Goal: Task Accomplishment & Management: Complete application form

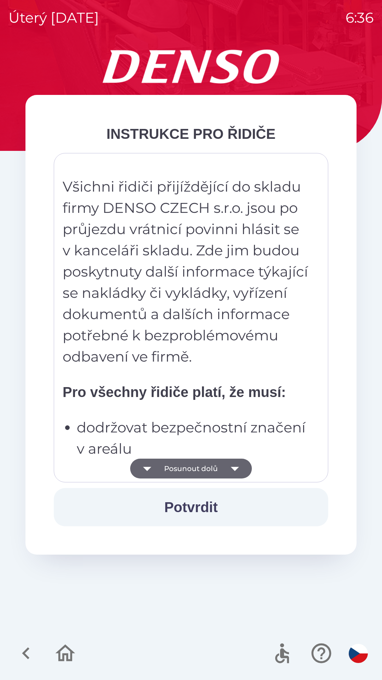
click at [190, 507] on button "Potvrdit" at bounding box center [191, 507] width 275 height 38
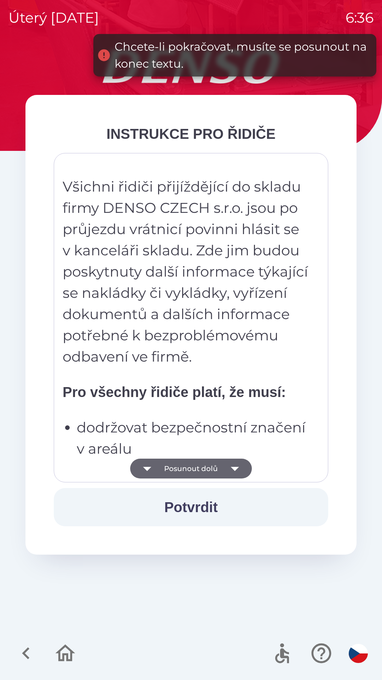
click at [240, 463] on icon "button" at bounding box center [235, 468] width 20 height 20
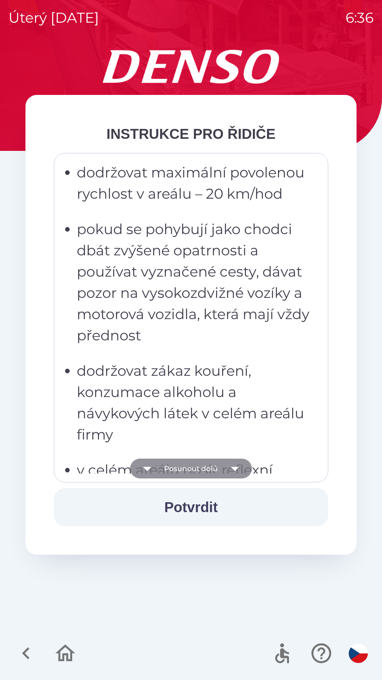
click at [233, 469] on icon "button" at bounding box center [235, 469] width 8 height 4
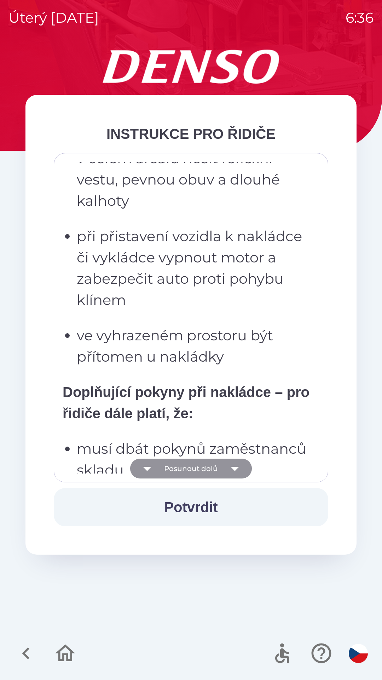
click at [234, 468] on icon "button" at bounding box center [235, 469] width 8 height 4
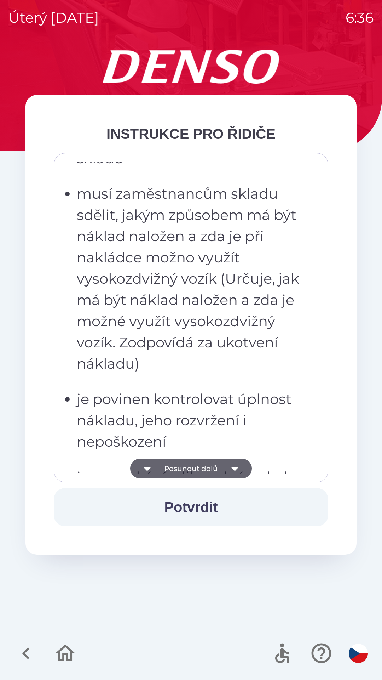
click at [236, 468] on icon "button" at bounding box center [235, 469] width 8 height 4
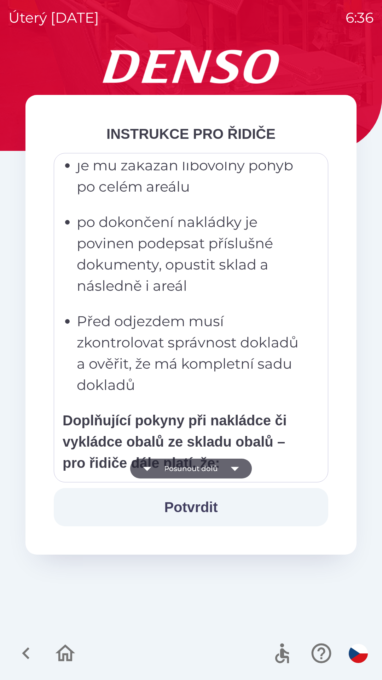
click at [235, 467] on icon "button" at bounding box center [235, 468] width 20 height 20
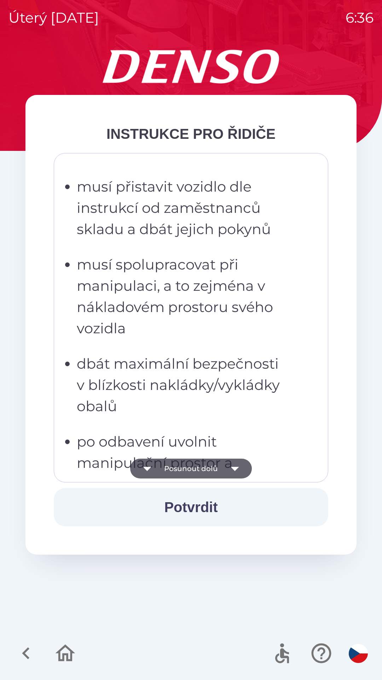
click at [235, 463] on icon "button" at bounding box center [235, 468] width 20 height 20
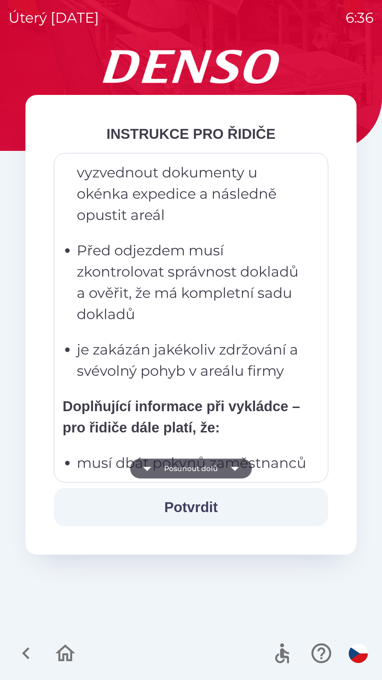
click at [234, 466] on icon "button" at bounding box center [235, 468] width 20 height 20
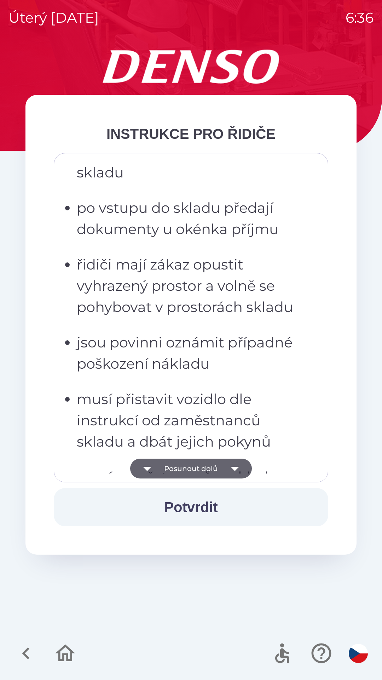
click at [238, 467] on icon "button" at bounding box center [235, 469] width 8 height 4
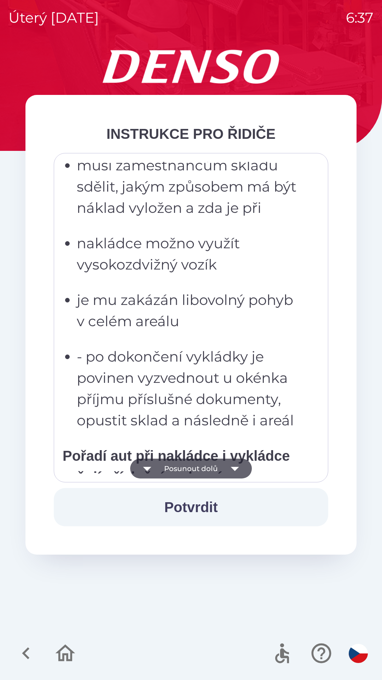
click at [236, 468] on icon "button" at bounding box center [235, 469] width 8 height 4
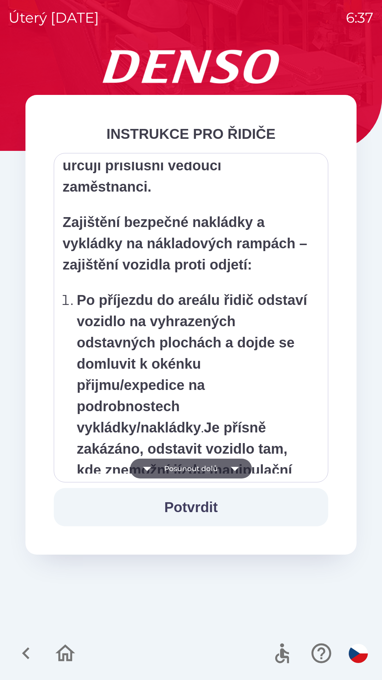
click at [234, 467] on icon "button" at bounding box center [235, 469] width 8 height 4
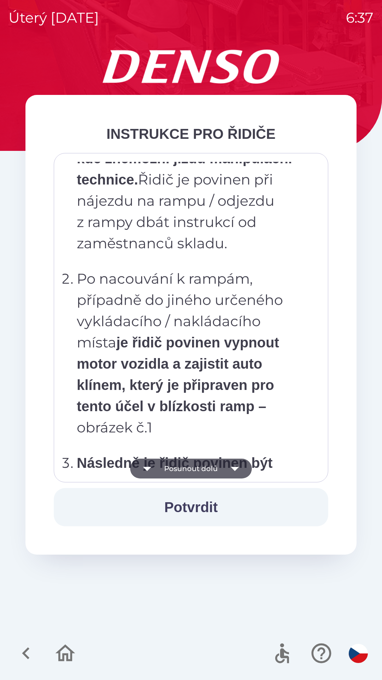
click at [235, 466] on icon "button" at bounding box center [235, 468] width 20 height 20
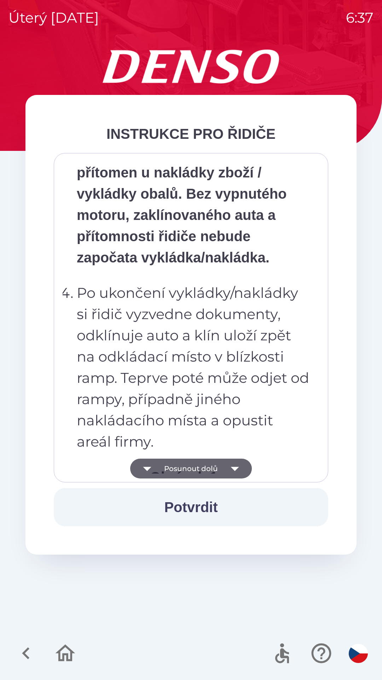
click at [235, 467] on icon "button" at bounding box center [235, 469] width 8 height 4
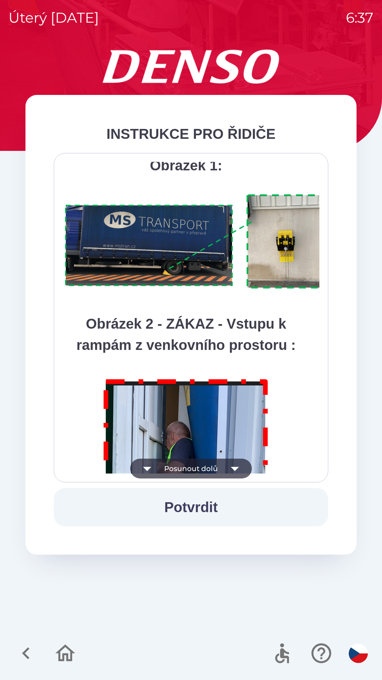
click at [234, 465] on icon "button" at bounding box center [235, 468] width 20 height 20
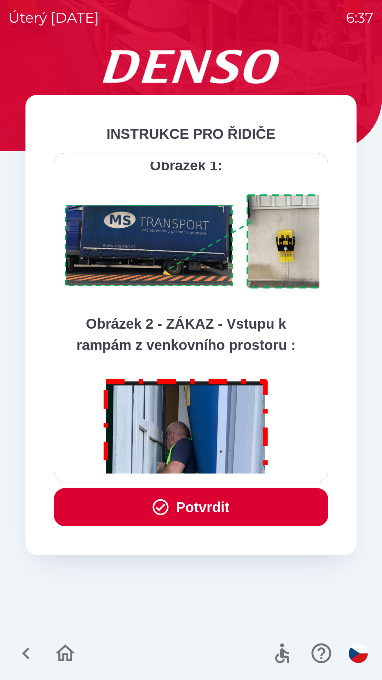
scroll to position [3978, 0]
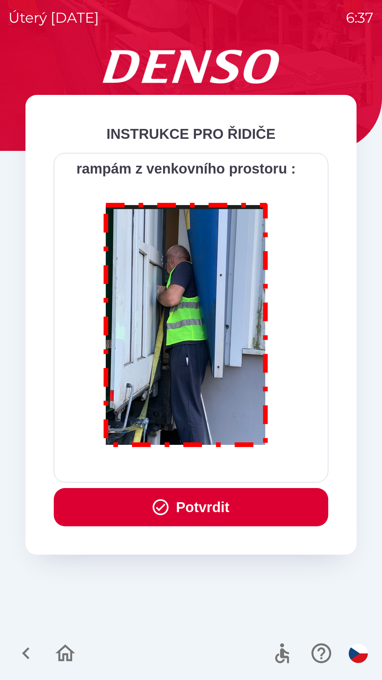
click at [209, 504] on button "Potvrdit" at bounding box center [191, 507] width 275 height 38
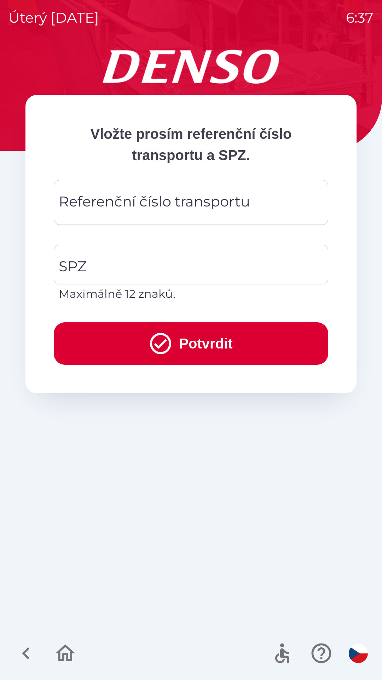
click at [122, 195] on div "Referenční číslo transportu Referenční číslo transportu" at bounding box center [191, 202] width 275 height 45
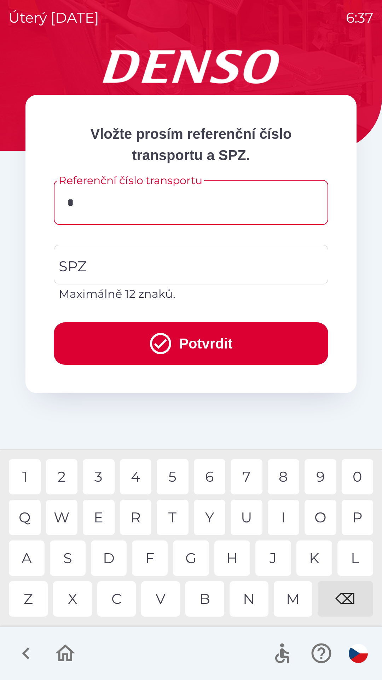
click at [105, 476] on div "3" at bounding box center [99, 476] width 32 height 35
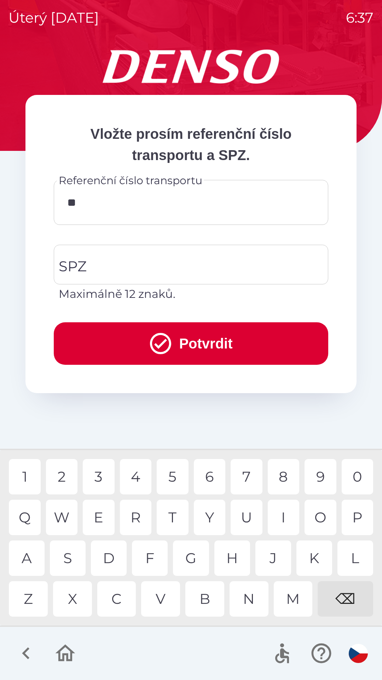
click at [145, 482] on div "4" at bounding box center [136, 476] width 32 height 35
type input "******"
click at [177, 476] on div "5" at bounding box center [173, 476] width 32 height 35
click at [109, 268] on input "SPZ" at bounding box center [186, 264] width 258 height 33
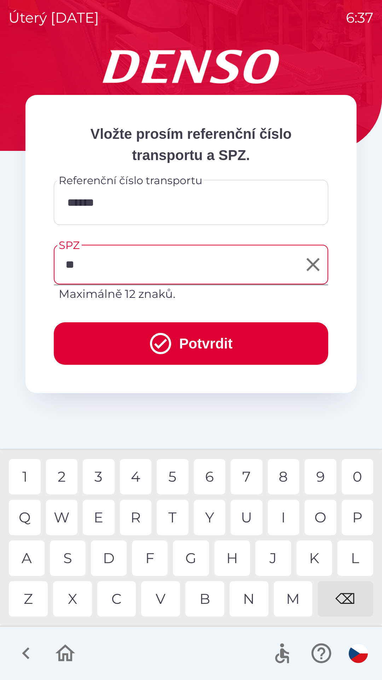
click at [119, 598] on div "C" at bounding box center [116, 598] width 39 height 35
click at [64, 473] on div "2" at bounding box center [62, 476] width 32 height 35
click at [138, 475] on div "4" at bounding box center [136, 476] width 32 height 35
type input "*******"
click at [63, 476] on div "2" at bounding box center [62, 476] width 32 height 35
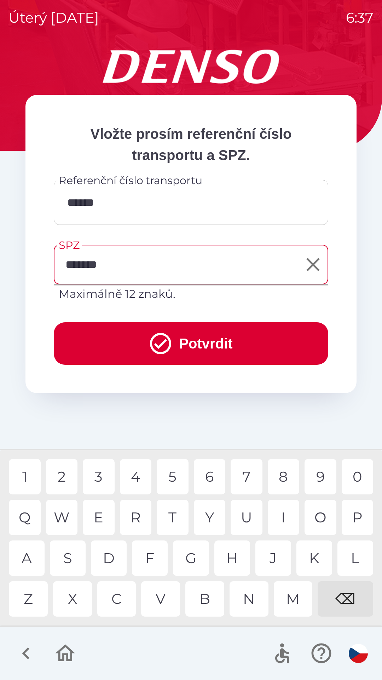
click at [190, 333] on button "Potvrdit" at bounding box center [191, 343] width 275 height 42
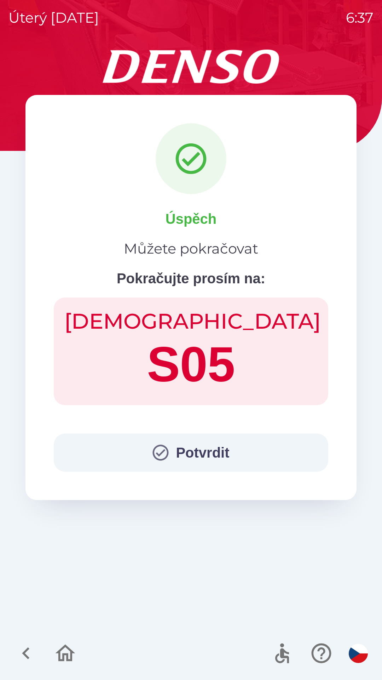
click at [193, 453] on button "Potvrdit" at bounding box center [191, 452] width 275 height 38
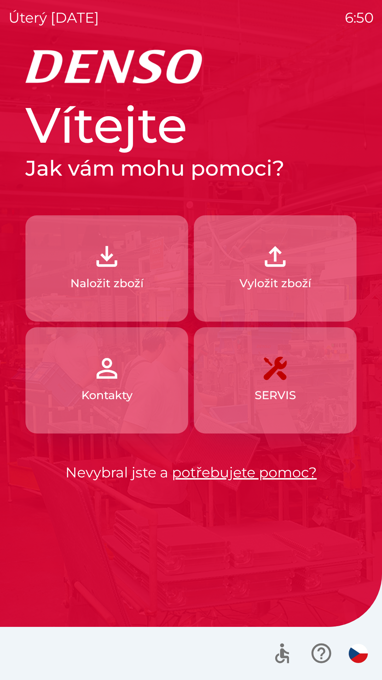
click at [269, 268] on img "button" at bounding box center [275, 256] width 31 height 31
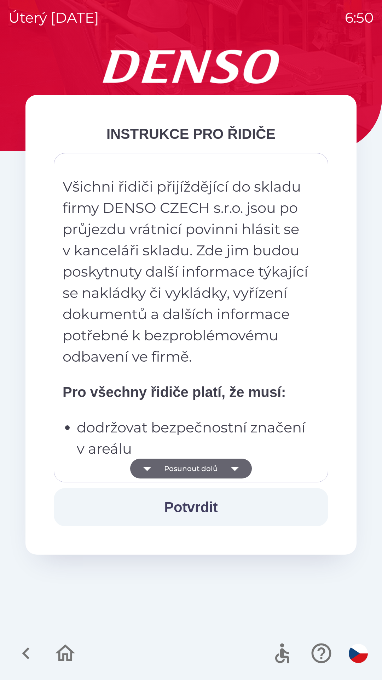
click at [198, 490] on button "Potvrdit" at bounding box center [191, 507] width 275 height 38
click at [191, 460] on button "Posunout dolů" at bounding box center [191, 468] width 122 height 20
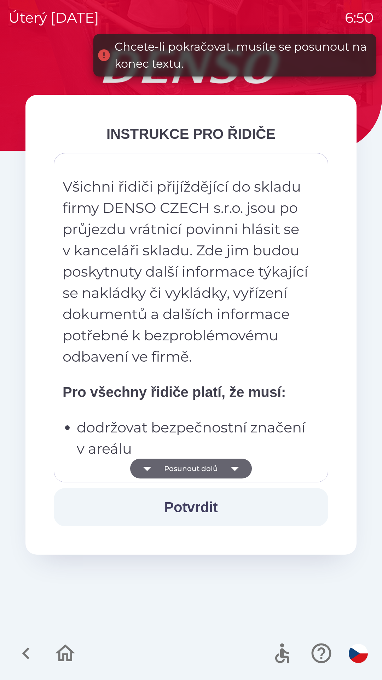
scroll to position [312, 0]
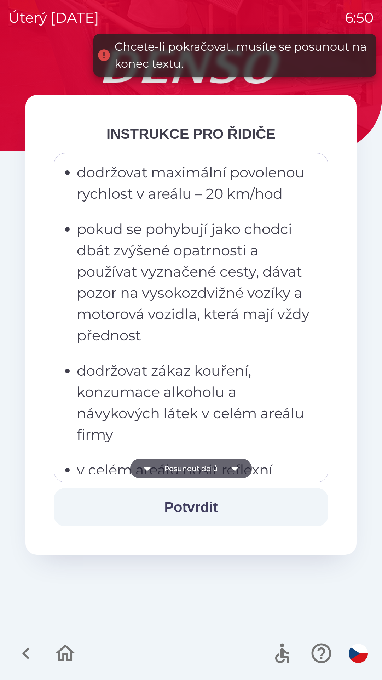
click at [206, 507] on button "Potvrdit" at bounding box center [191, 507] width 275 height 38
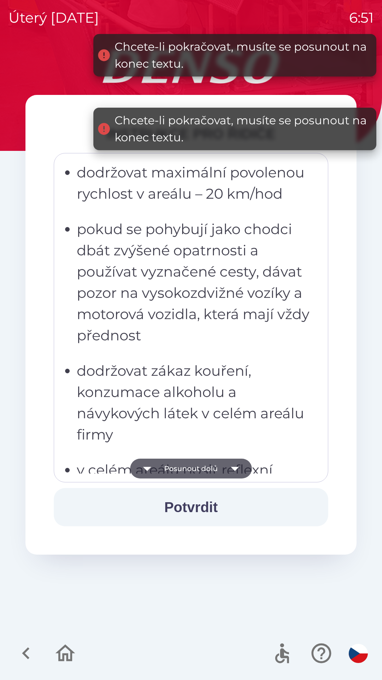
click at [191, 463] on button "Posunout dolů" at bounding box center [191, 468] width 122 height 20
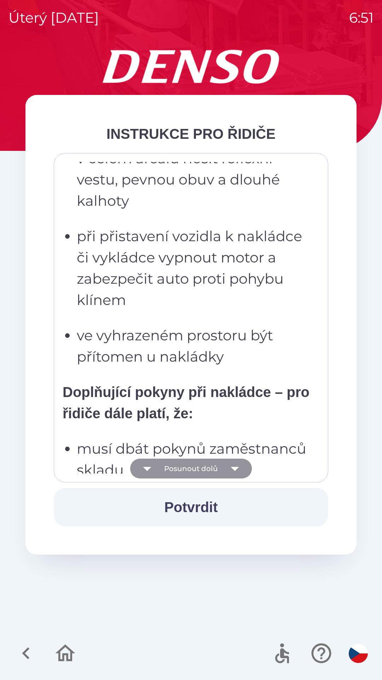
click at [221, 471] on button "Posunout dolů" at bounding box center [191, 468] width 122 height 20
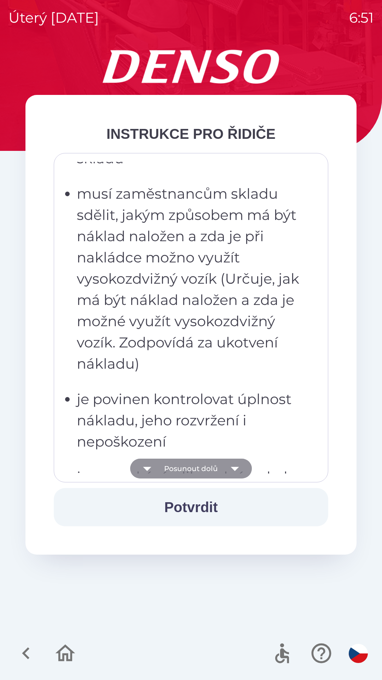
click at [209, 464] on button "Posunout dolů" at bounding box center [191, 468] width 122 height 20
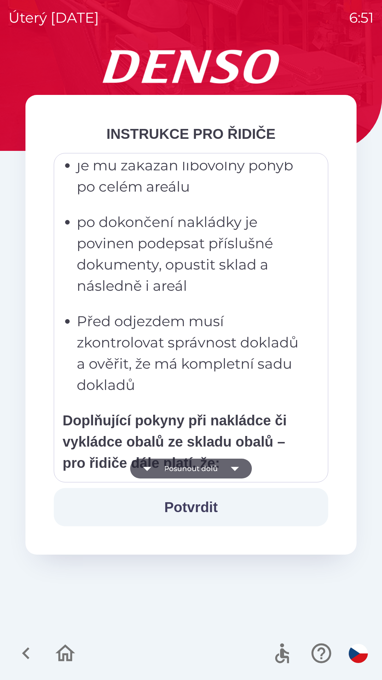
click at [232, 471] on icon "button" at bounding box center [235, 468] width 20 height 20
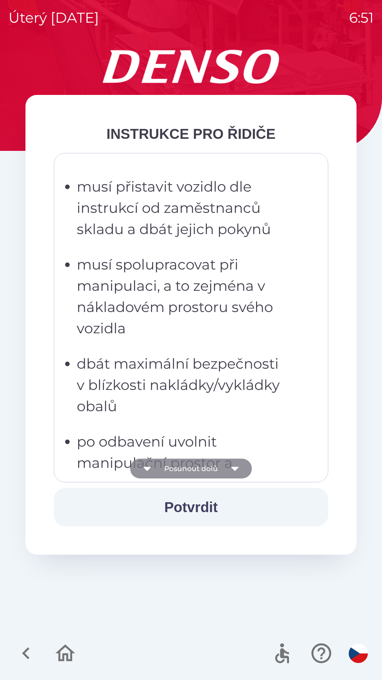
click at [228, 471] on icon "button" at bounding box center [235, 468] width 20 height 20
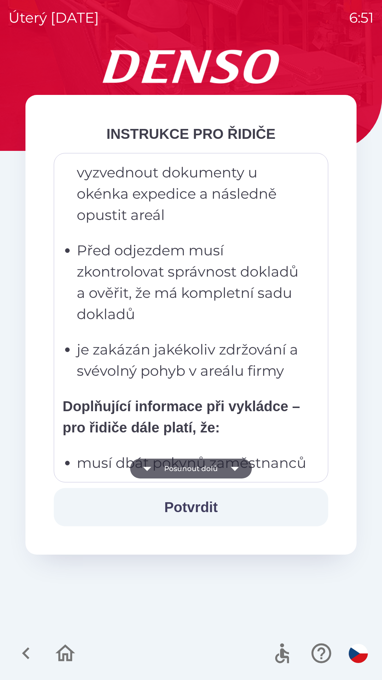
click at [223, 471] on button "Posunout dolů" at bounding box center [191, 468] width 122 height 20
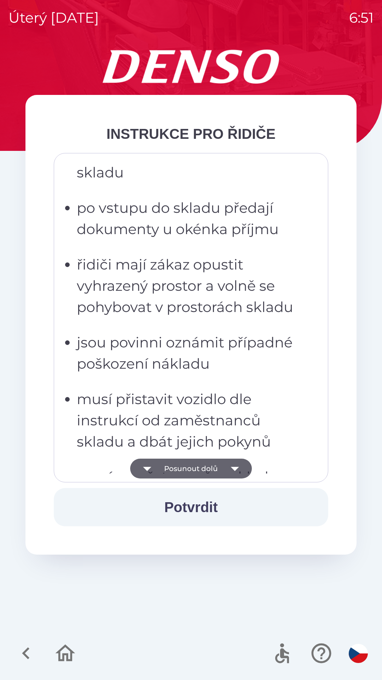
click at [213, 473] on button "Posunout dolů" at bounding box center [191, 468] width 122 height 20
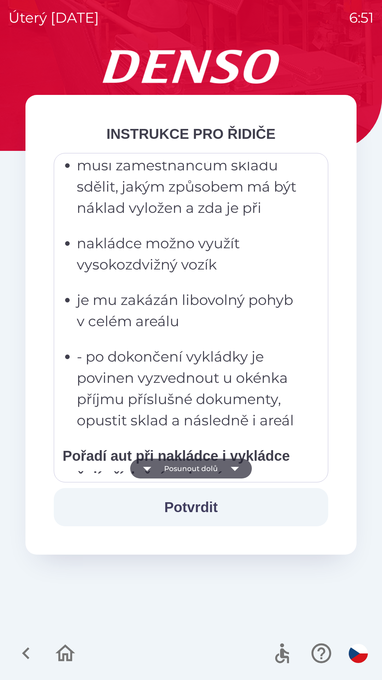
click at [211, 470] on button "Posunout dolů" at bounding box center [191, 468] width 122 height 20
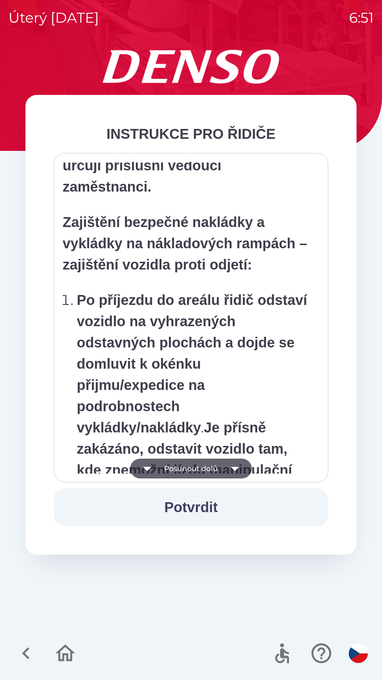
click at [212, 470] on button "Posunout dolů" at bounding box center [191, 468] width 122 height 20
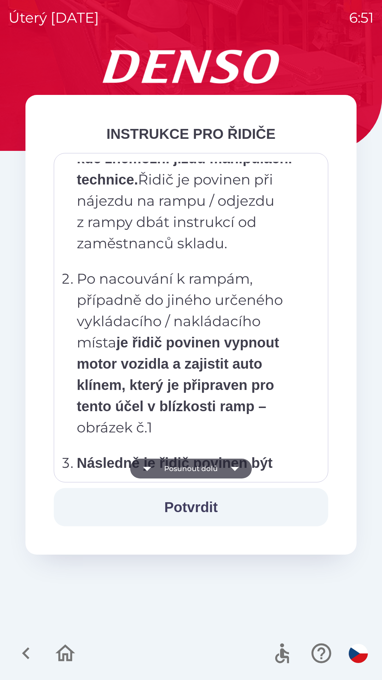
click at [211, 471] on button "Posunout dolů" at bounding box center [191, 468] width 122 height 20
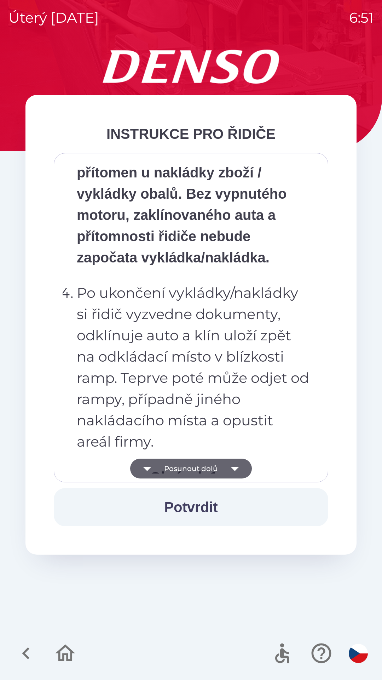
click at [209, 470] on button "Posunout dolů" at bounding box center [191, 468] width 122 height 20
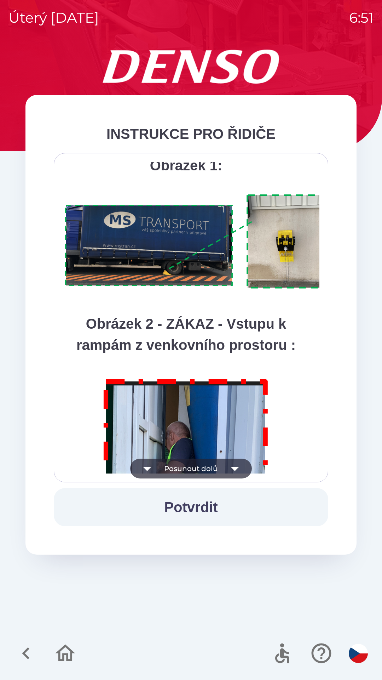
click at [207, 470] on button "Posunout dolů" at bounding box center [191, 468] width 122 height 20
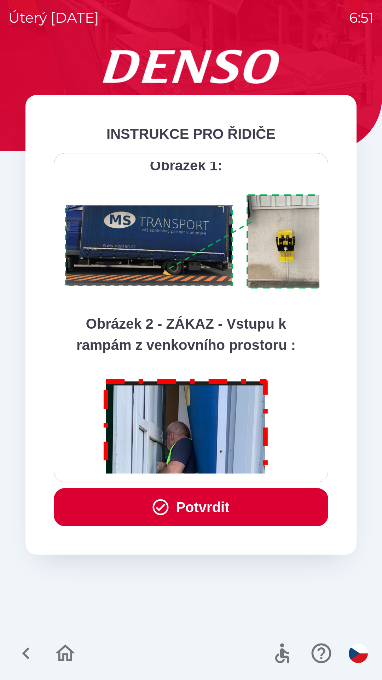
scroll to position [3978, 0]
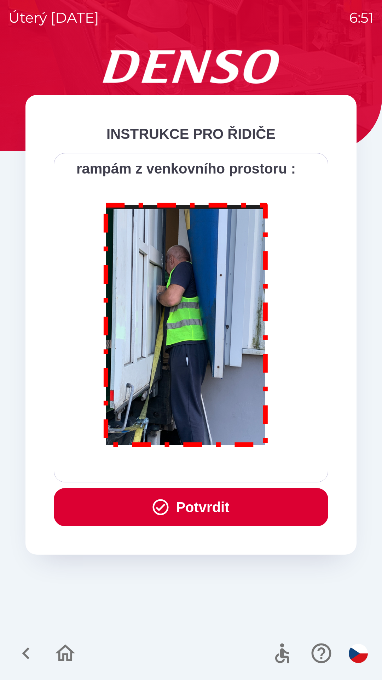
click at [207, 468] on div "Všichni řidiči přijíždějící do skladu firmy DENSO CZECH s.r.o. jsou po průjezdu…" at bounding box center [191, 318] width 257 height 312
click at [212, 507] on button "Potvrdit" at bounding box center [191, 507] width 275 height 38
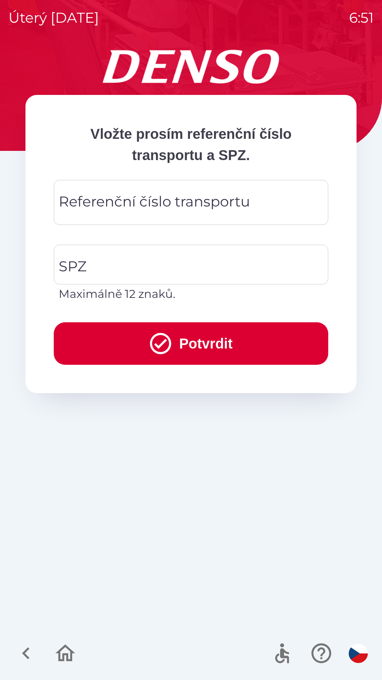
click at [136, 204] on div "Referenční číslo transportu Referenční číslo transportu" at bounding box center [191, 202] width 275 height 45
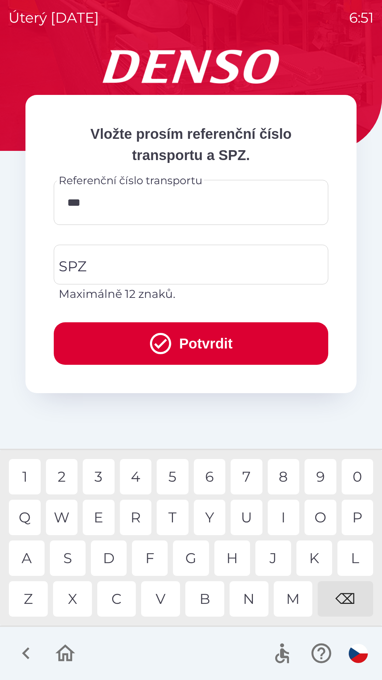
click at [291, 601] on div "M" at bounding box center [293, 598] width 39 height 35
click at [102, 483] on div "3" at bounding box center [99, 476] width 32 height 35
click at [99, 477] on div "3" at bounding box center [99, 476] width 32 height 35
click at [281, 483] on div "8" at bounding box center [284, 476] width 32 height 35
type input "**********"
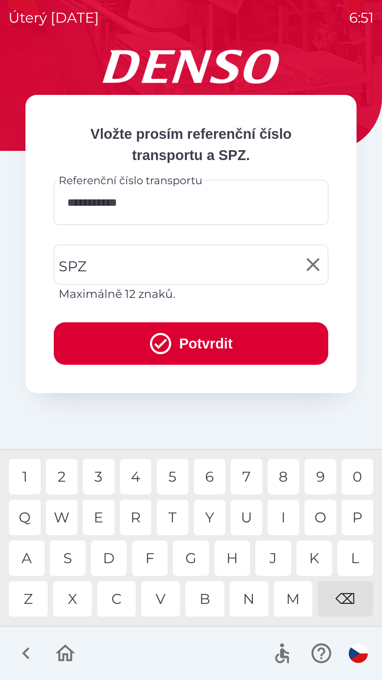
click at [108, 265] on input "SPZ" at bounding box center [186, 264] width 258 height 33
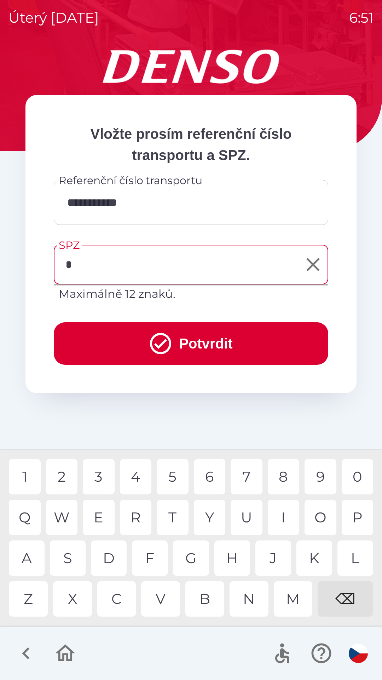
click at [211, 479] on div "6" at bounding box center [210, 476] width 32 height 35
click at [234, 560] on div "H" at bounding box center [233, 557] width 36 height 35
click at [101, 481] on div "3" at bounding box center [99, 476] width 32 height 35
type input "*******"
click at [210, 342] on button "Potvrdit" at bounding box center [191, 343] width 275 height 42
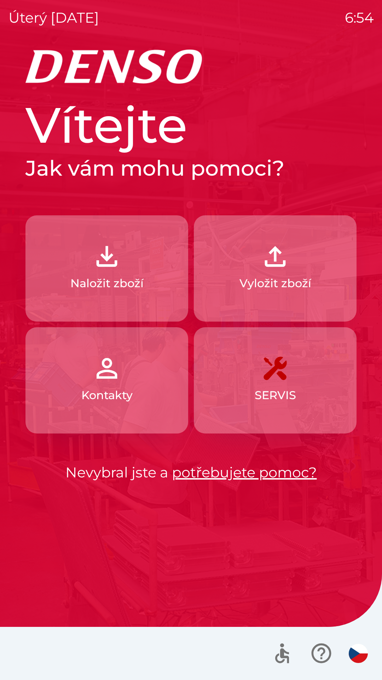
click at [98, 262] on img "button" at bounding box center [106, 256] width 31 height 31
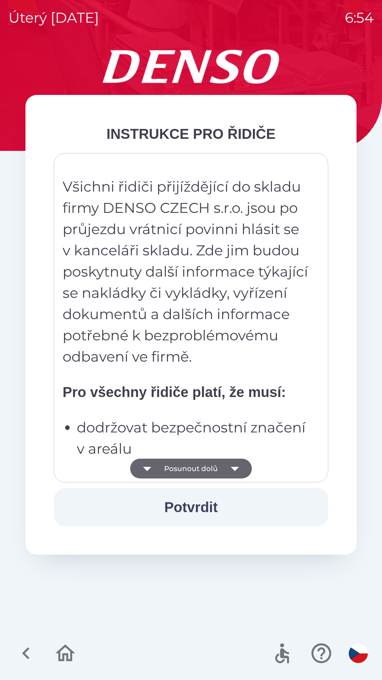
click at [214, 467] on button "Posunout dolů" at bounding box center [191, 468] width 122 height 20
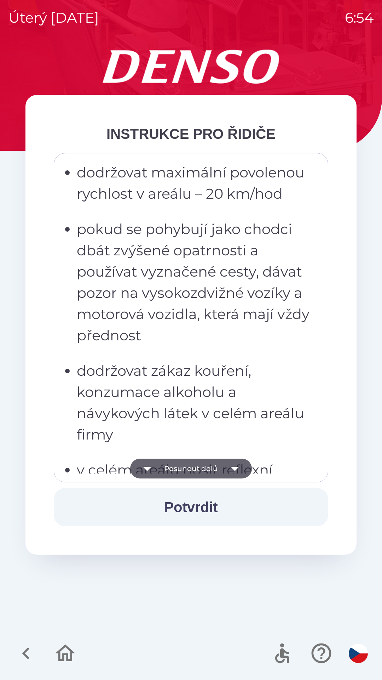
click at [207, 467] on button "Posunout dolů" at bounding box center [191, 468] width 122 height 20
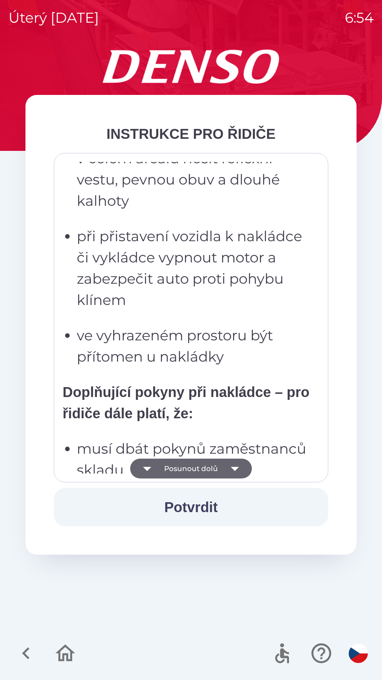
click at [227, 466] on icon "button" at bounding box center [235, 468] width 20 height 20
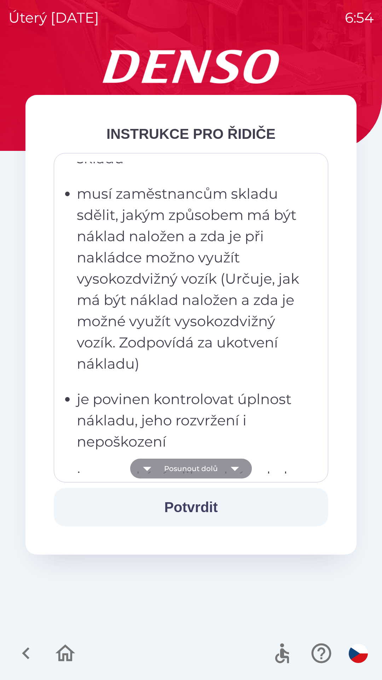
click at [234, 465] on icon "button" at bounding box center [235, 468] width 20 height 20
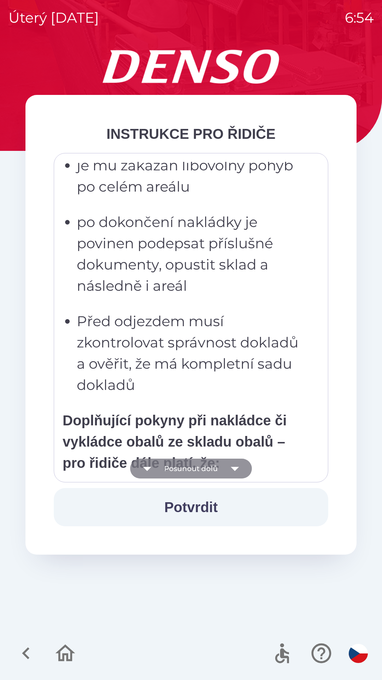
click at [234, 469] on icon "button" at bounding box center [235, 469] width 8 height 4
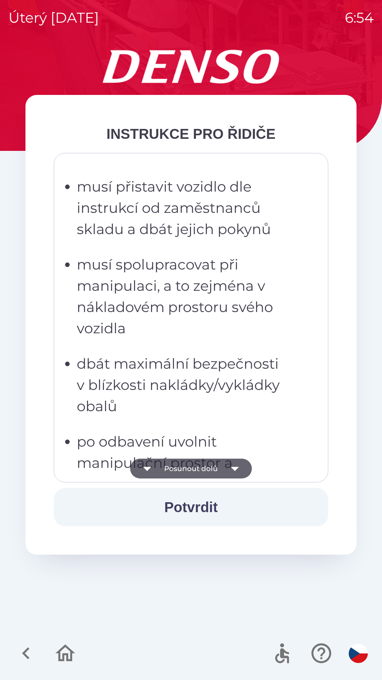
click at [236, 465] on icon "button" at bounding box center [235, 468] width 20 height 20
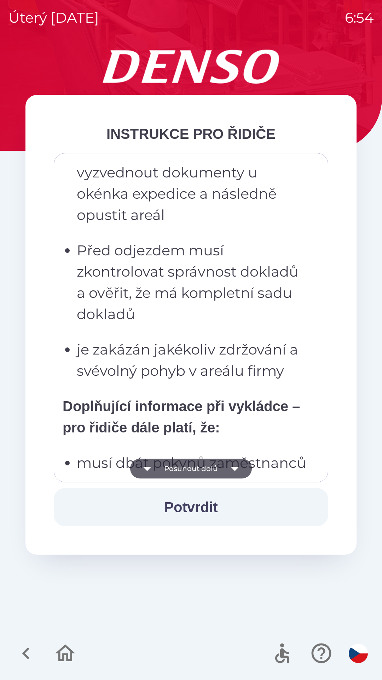
click at [224, 464] on button "Posunout dolů" at bounding box center [191, 468] width 122 height 20
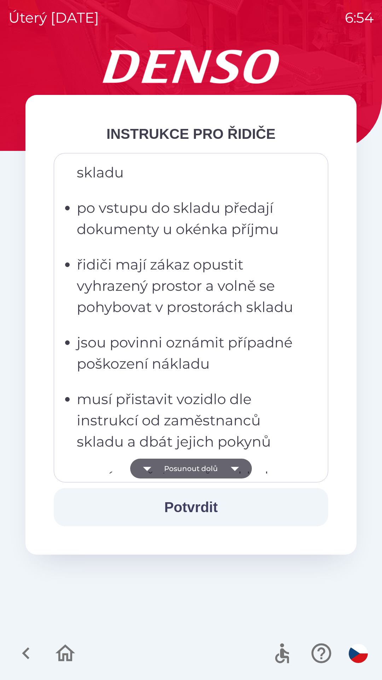
click at [232, 467] on icon "button" at bounding box center [235, 468] width 20 height 20
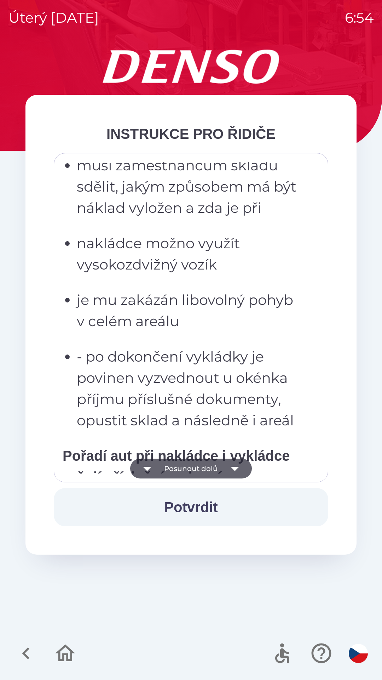
click at [229, 468] on icon "button" at bounding box center [235, 468] width 20 height 20
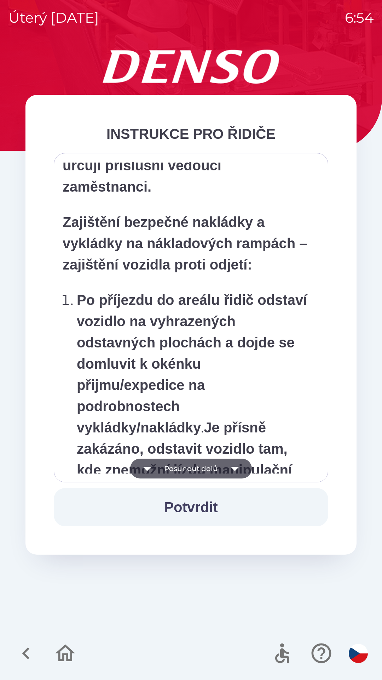
click at [229, 464] on icon "button" at bounding box center [235, 468] width 20 height 20
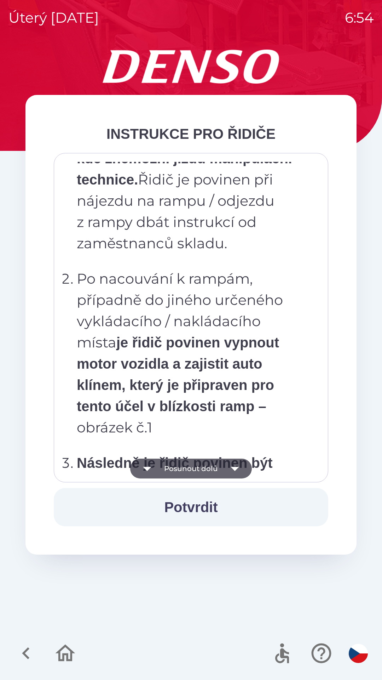
click at [229, 466] on icon "button" at bounding box center [235, 468] width 20 height 20
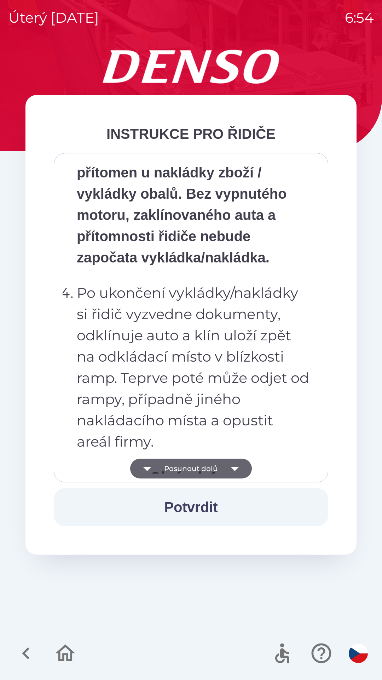
click at [225, 468] on icon "button" at bounding box center [235, 468] width 20 height 20
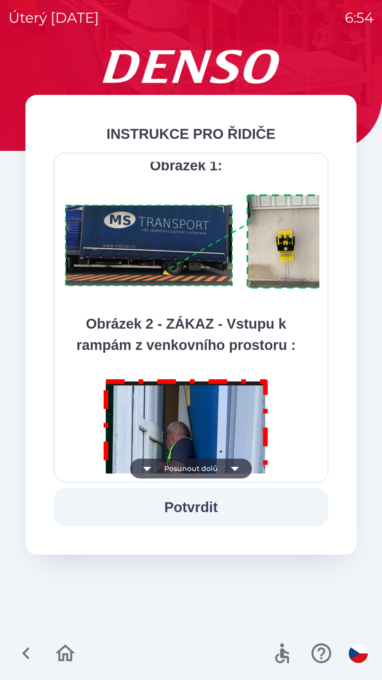
click at [225, 467] on icon "button" at bounding box center [235, 468] width 20 height 20
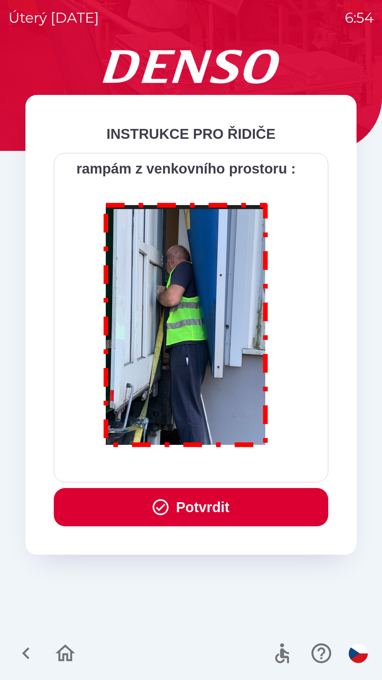
click at [202, 496] on button "Potvrdit" at bounding box center [191, 507] width 275 height 38
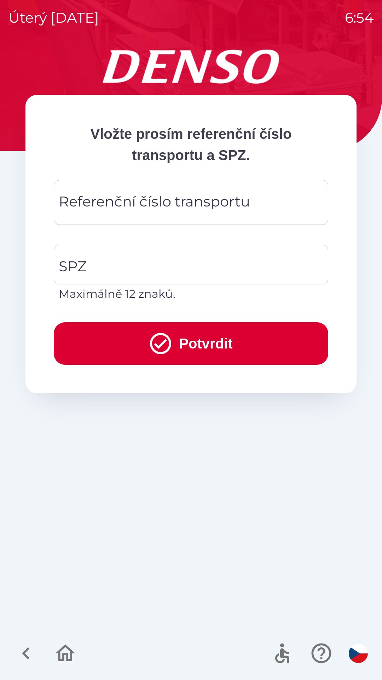
click at [96, 197] on div "Referenční číslo transportu Referenční číslo transportu" at bounding box center [191, 202] width 275 height 45
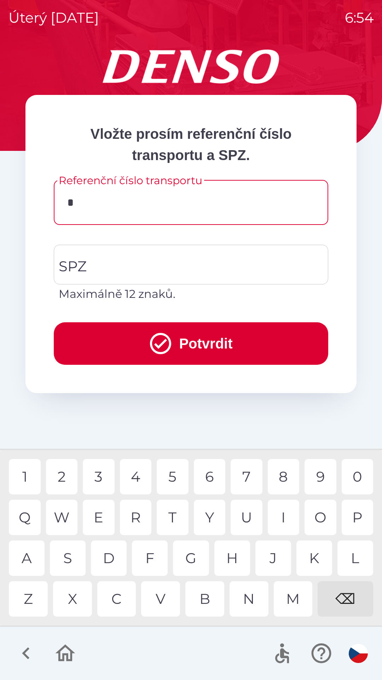
click at [353, 479] on div "0" at bounding box center [358, 476] width 32 height 35
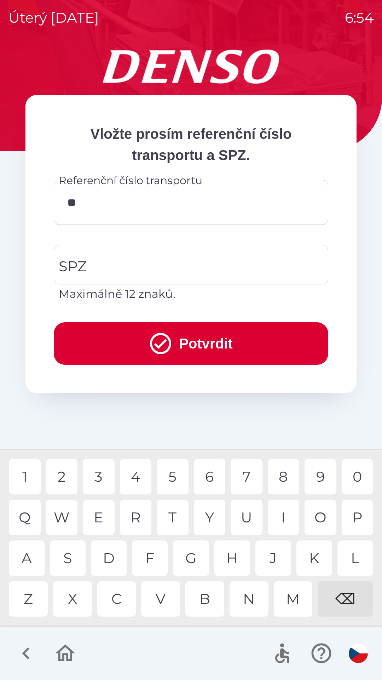
click at [27, 468] on div "1" at bounding box center [25, 476] width 32 height 35
click at [288, 472] on div "8" at bounding box center [284, 476] width 32 height 35
click at [289, 472] on div "8" at bounding box center [284, 476] width 32 height 35
click at [137, 472] on div "4" at bounding box center [136, 476] width 32 height 35
click at [31, 473] on div "1" at bounding box center [25, 476] width 32 height 35
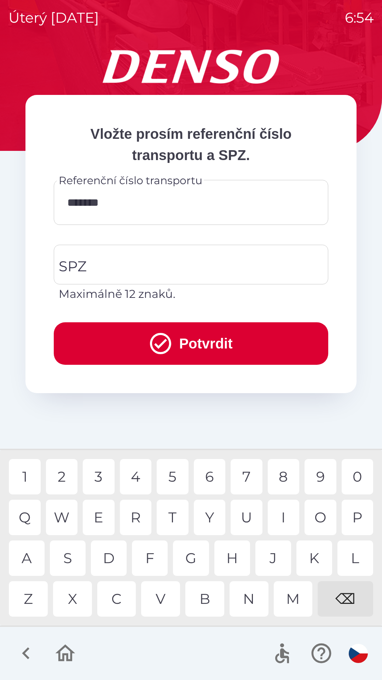
click at [357, 473] on div "0" at bounding box center [358, 476] width 32 height 35
type input "********"
click at [93, 258] on input "SPZ" at bounding box center [186, 264] width 258 height 33
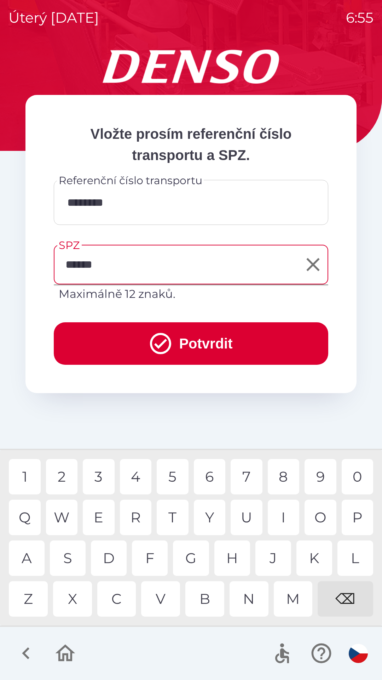
type input "*******"
click at [236, 547] on div "H" at bounding box center [233, 557] width 36 height 35
click at [217, 335] on button "Potvrdit" at bounding box center [191, 343] width 275 height 42
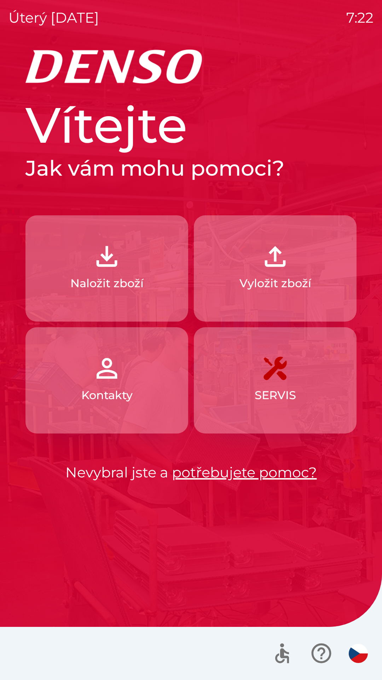
click at [321, 267] on button "Vyložit zboží" at bounding box center [275, 268] width 163 height 106
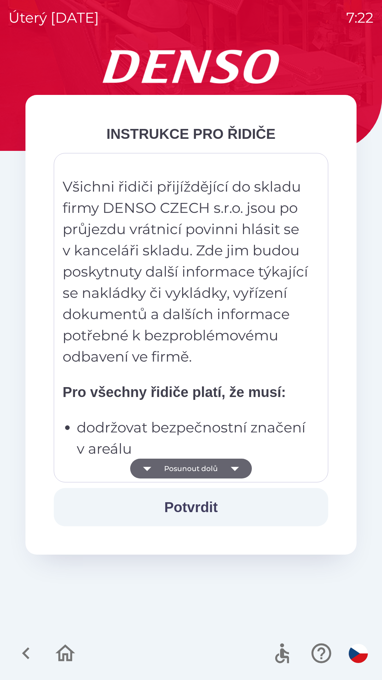
click at [222, 469] on button "Posunout dolů" at bounding box center [191, 468] width 122 height 20
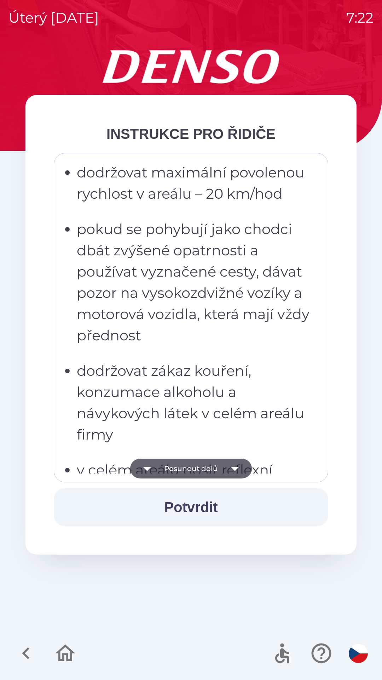
click at [225, 467] on icon "button" at bounding box center [235, 468] width 20 height 20
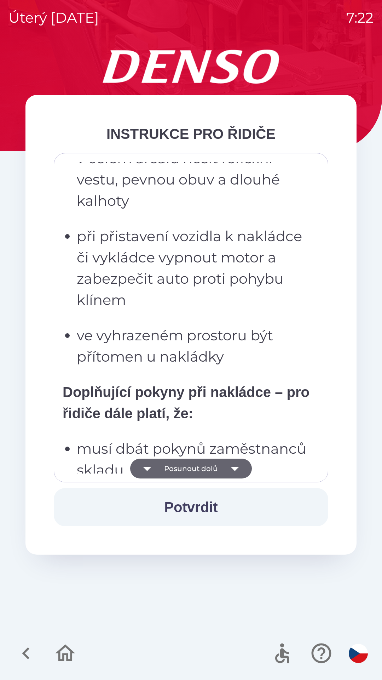
click at [234, 467] on icon "button" at bounding box center [235, 469] width 8 height 4
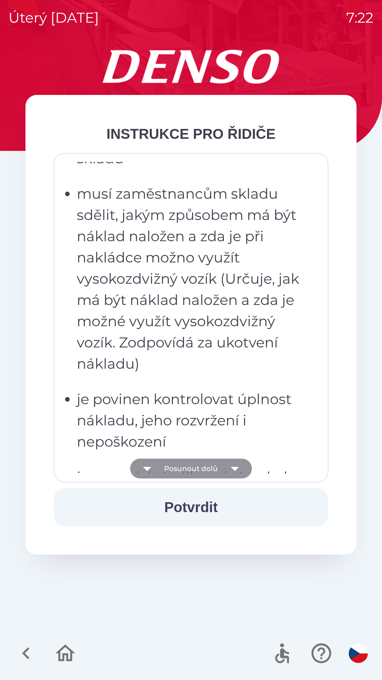
click at [235, 462] on icon "button" at bounding box center [235, 468] width 20 height 20
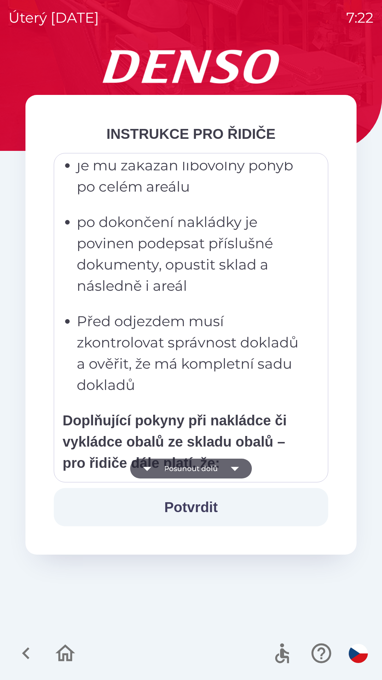
click at [235, 469] on icon "button" at bounding box center [235, 469] width 8 height 4
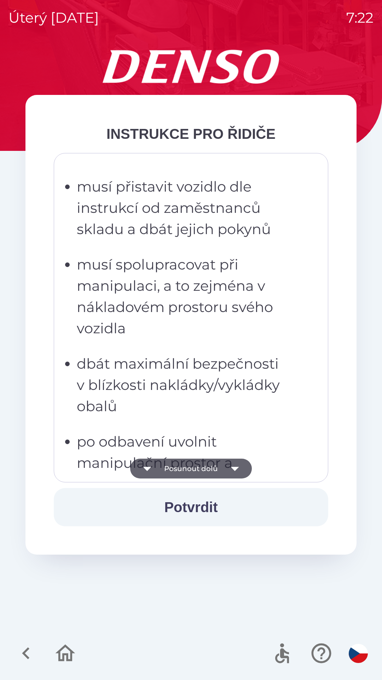
click at [240, 467] on icon "button" at bounding box center [235, 468] width 20 height 20
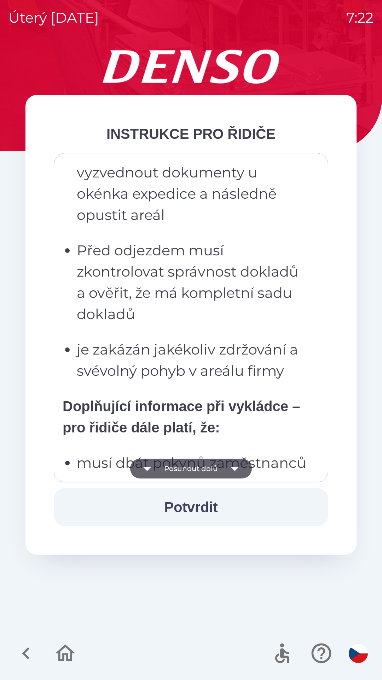
click at [235, 469] on icon "button" at bounding box center [235, 469] width 8 height 4
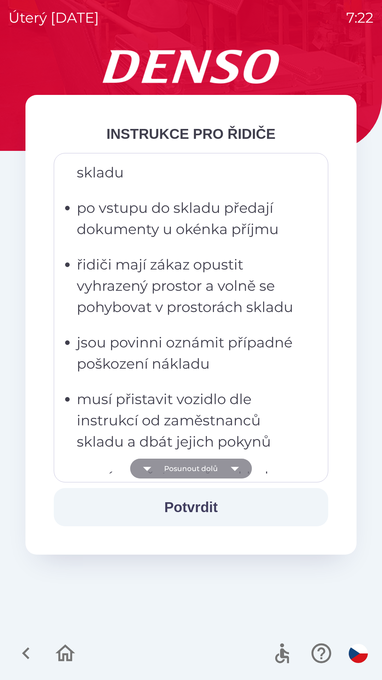
click at [181, 467] on button "Posunout dolů" at bounding box center [191, 468] width 122 height 20
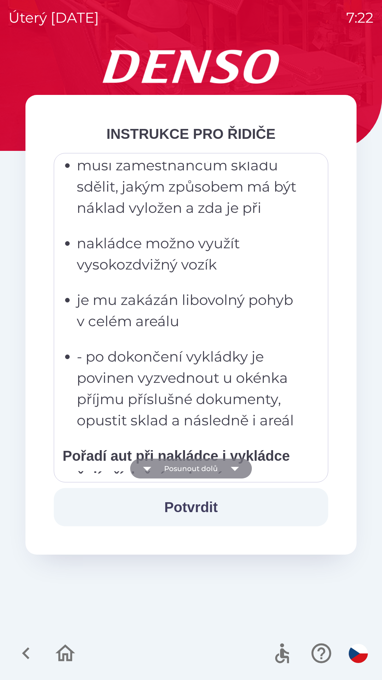
click at [152, 469] on icon "button" at bounding box center [147, 468] width 20 height 20
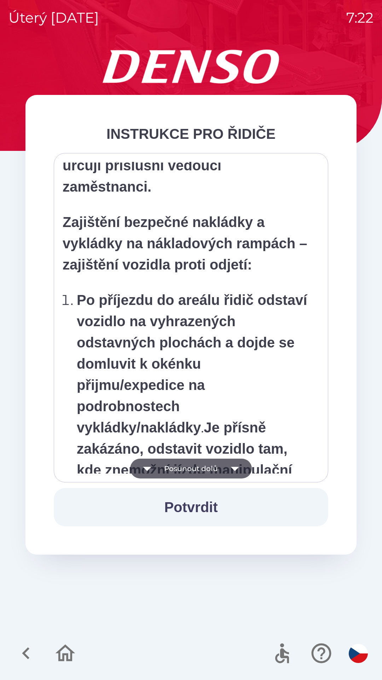
click at [222, 468] on button "Posunout dolů" at bounding box center [191, 468] width 122 height 20
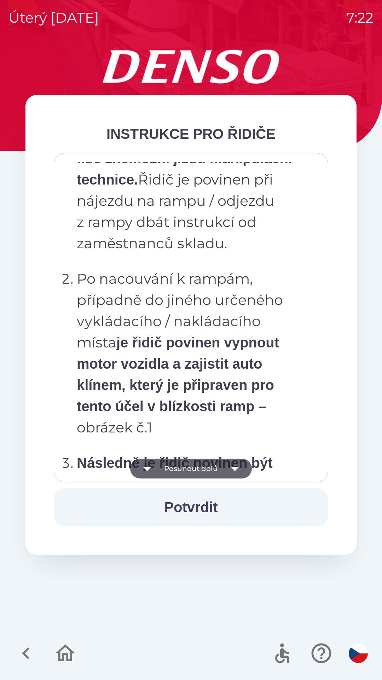
click at [236, 471] on icon "button" at bounding box center [235, 468] width 20 height 20
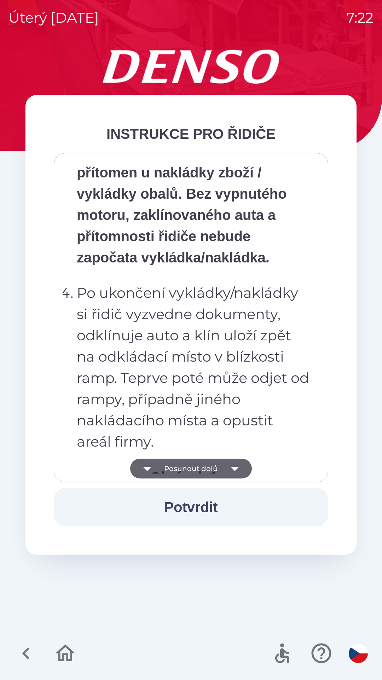
click at [245, 468] on button "Posunout dolů" at bounding box center [191, 468] width 122 height 20
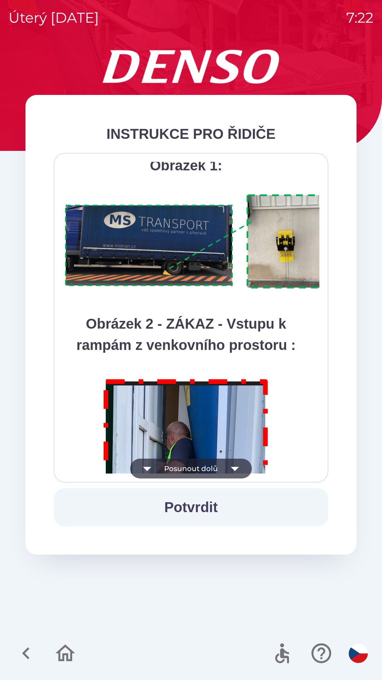
click at [209, 468] on button "Posunout dolů" at bounding box center [191, 468] width 122 height 20
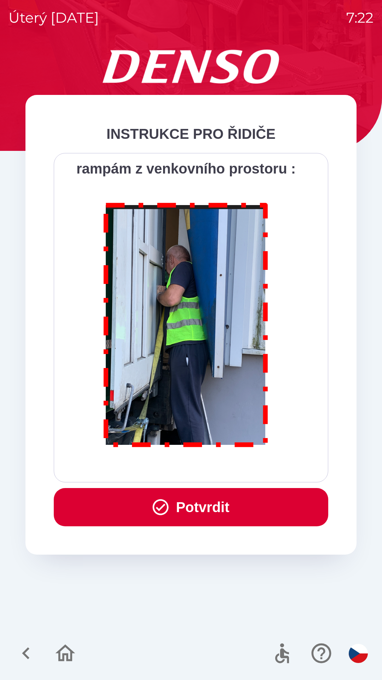
click at [207, 503] on button "Potvrdit" at bounding box center [191, 507] width 275 height 38
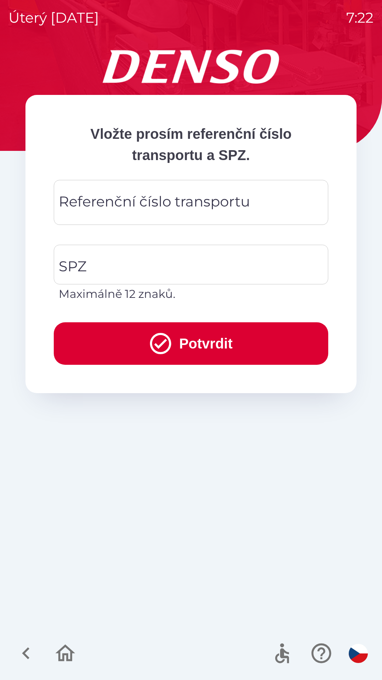
click at [147, 210] on div "Referenční číslo transportu Referenční číslo transportu" at bounding box center [191, 202] width 275 height 45
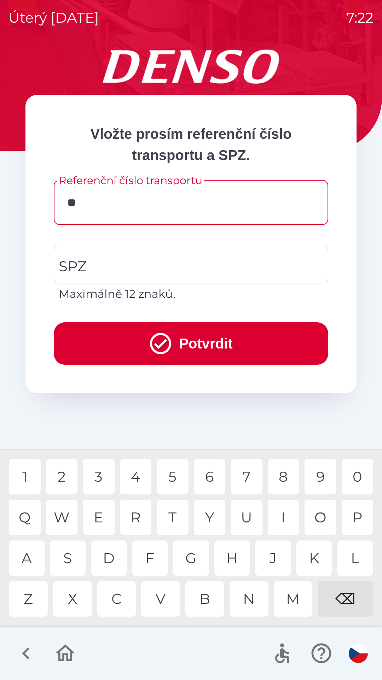
click at [27, 518] on div "Q" at bounding box center [25, 517] width 32 height 35
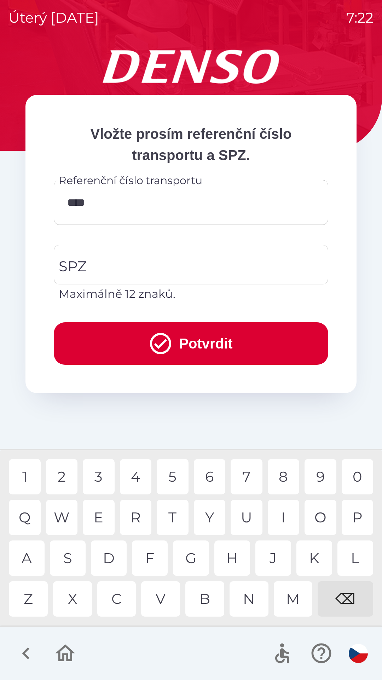
click at [104, 476] on div "3" at bounding box center [99, 476] width 32 height 35
click at [356, 476] on div "0" at bounding box center [358, 476] width 32 height 35
click at [30, 476] on div "1" at bounding box center [25, 476] width 32 height 35
click at [69, 517] on div "W" at bounding box center [62, 517] width 32 height 35
click at [103, 478] on div "3" at bounding box center [99, 476] width 32 height 35
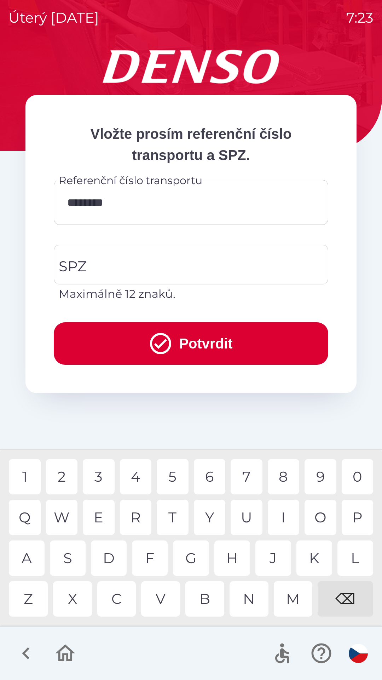
type input "*********"
click at [177, 475] on div "5" at bounding box center [173, 476] width 32 height 35
click at [172, 268] on input "SPZ" at bounding box center [186, 264] width 258 height 33
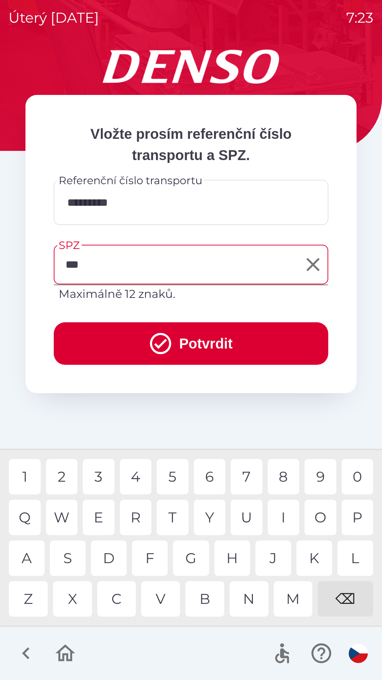
click at [35, 594] on div "Z" at bounding box center [28, 598] width 39 height 35
click at [324, 479] on div "9" at bounding box center [321, 476] width 32 height 35
type input "*******"
click at [217, 339] on button "Potvrdit" at bounding box center [191, 343] width 275 height 42
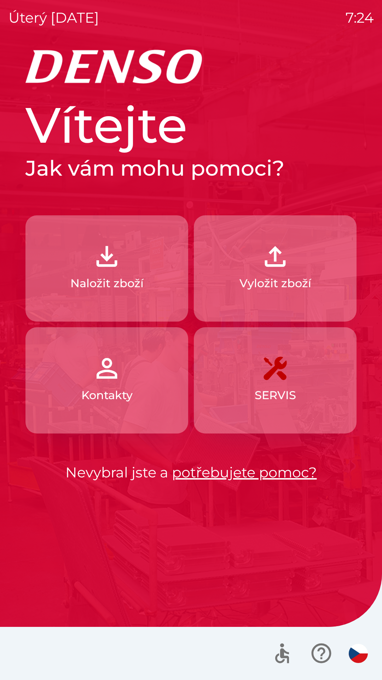
click at [88, 266] on button "Naložit zboží" at bounding box center [106, 268] width 163 height 106
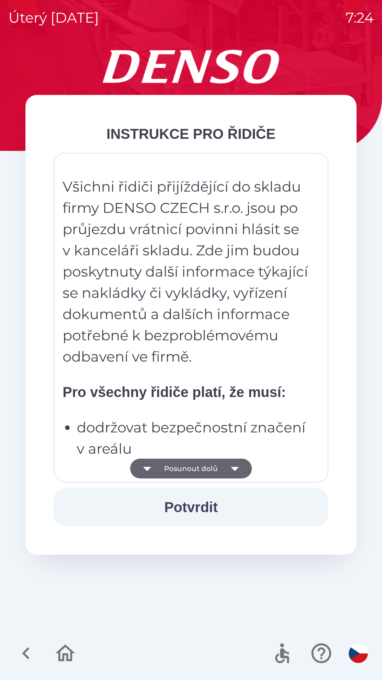
click at [162, 468] on button "Posunout dolů" at bounding box center [191, 468] width 122 height 20
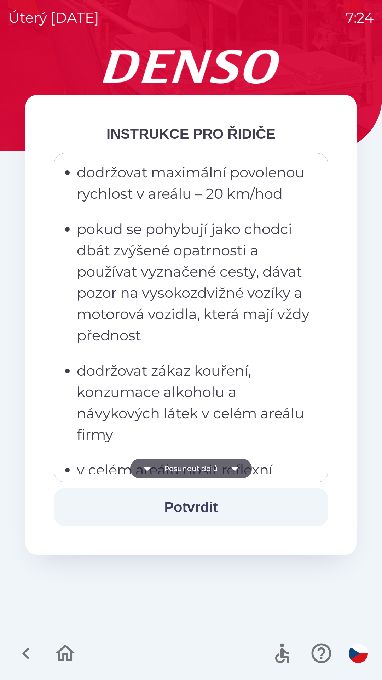
click at [166, 467] on button "Posunout dolů" at bounding box center [191, 468] width 122 height 20
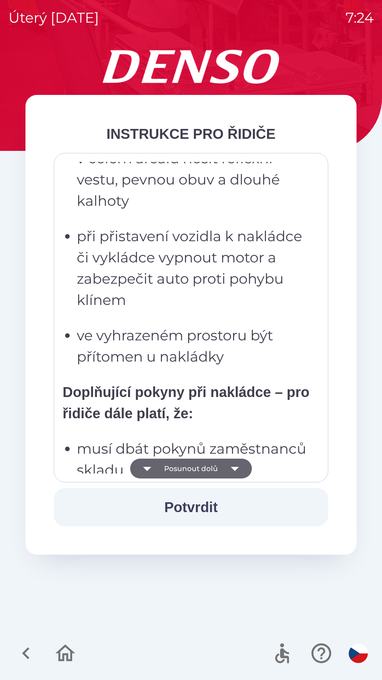
click at [166, 465] on button "Posunout dolů" at bounding box center [191, 468] width 122 height 20
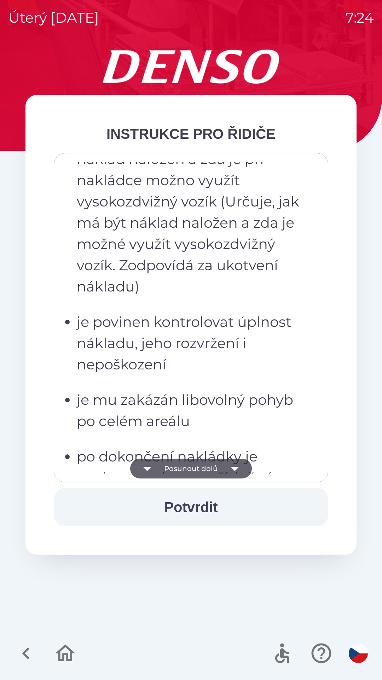
click at [169, 467] on button "Posunout dolů" at bounding box center [191, 468] width 122 height 20
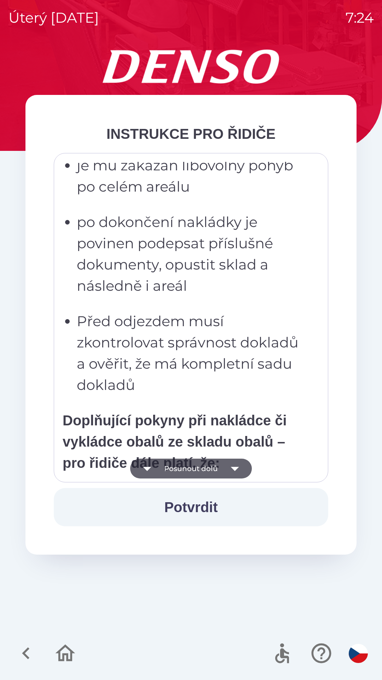
click at [171, 469] on button "Posunout dolů" at bounding box center [191, 468] width 122 height 20
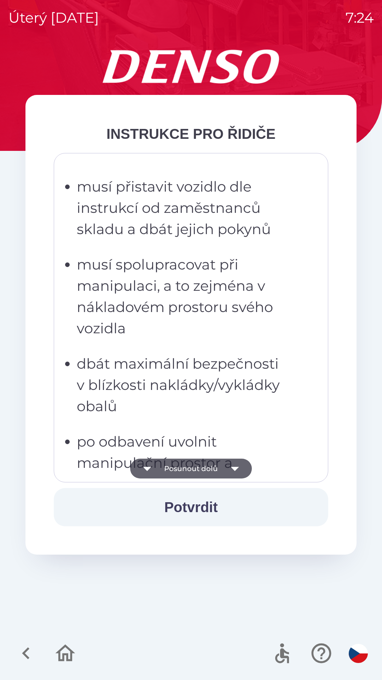
click at [171, 468] on button "Posunout dolů" at bounding box center [191, 468] width 122 height 20
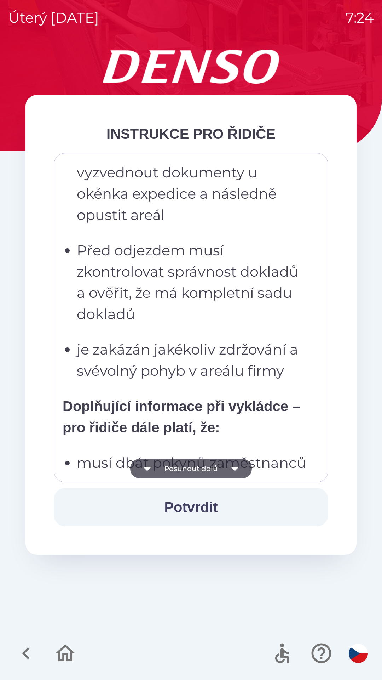
click at [170, 472] on button "Posunout dolů" at bounding box center [191, 468] width 122 height 20
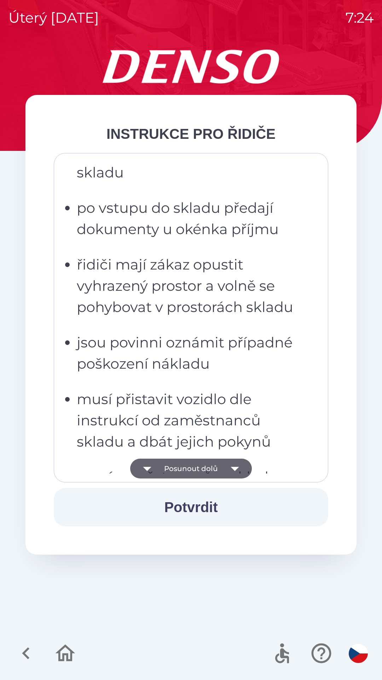
click at [167, 471] on button "Posunout dolů" at bounding box center [191, 468] width 122 height 20
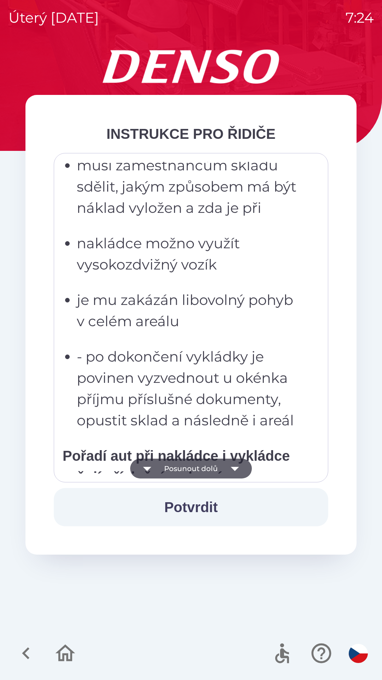
click at [168, 468] on button "Posunout dolů" at bounding box center [191, 468] width 122 height 20
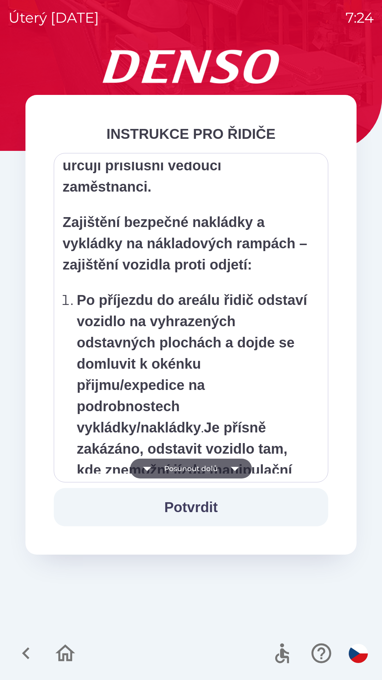
click at [169, 467] on button "Posunout dolů" at bounding box center [191, 468] width 122 height 20
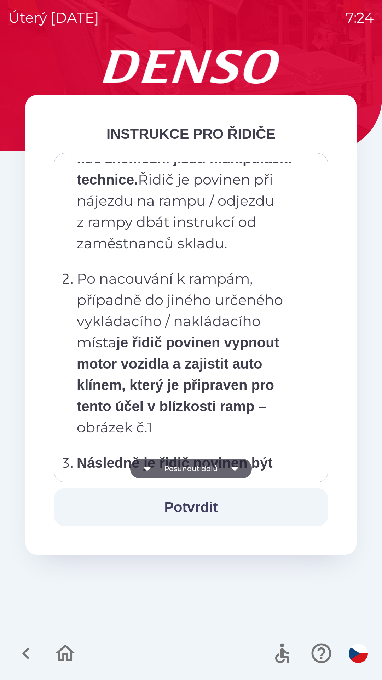
click at [168, 476] on button "Posunout dolů" at bounding box center [191, 468] width 122 height 20
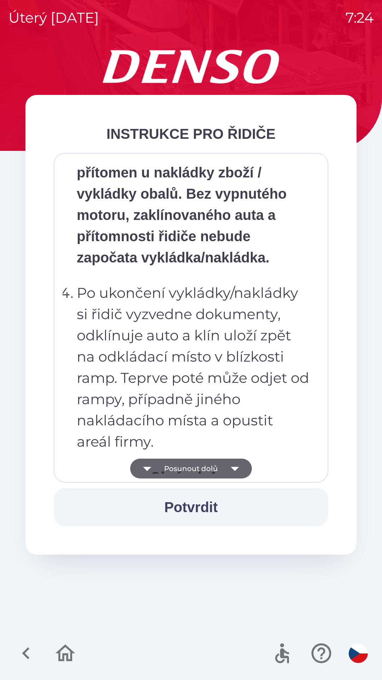
click at [172, 469] on button "Posunout dolů" at bounding box center [191, 468] width 122 height 20
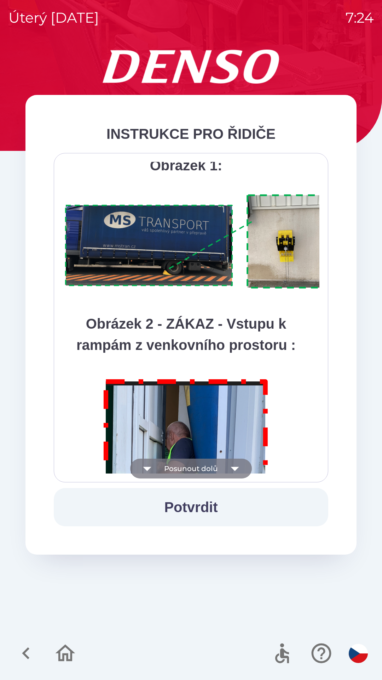
click at [170, 468] on button "Posunout dolů" at bounding box center [191, 468] width 122 height 20
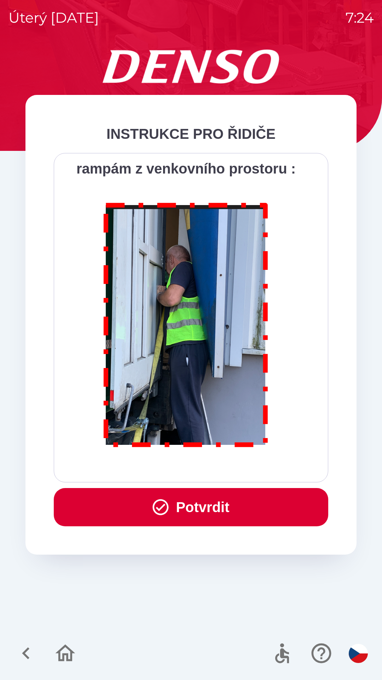
click at [173, 515] on button "Potvrdit" at bounding box center [191, 507] width 275 height 38
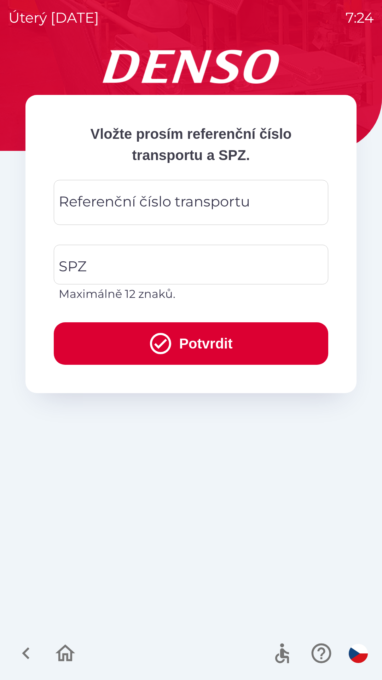
click at [78, 198] on div "Referenční číslo transportu Referenční číslo transportu" at bounding box center [191, 202] width 275 height 45
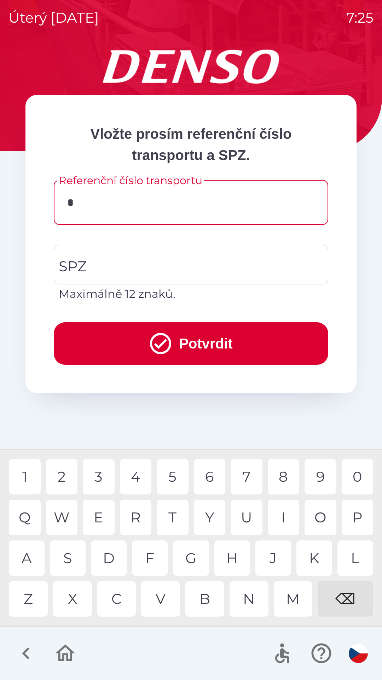
click at [172, 475] on div "5" at bounding box center [173, 476] width 32 height 35
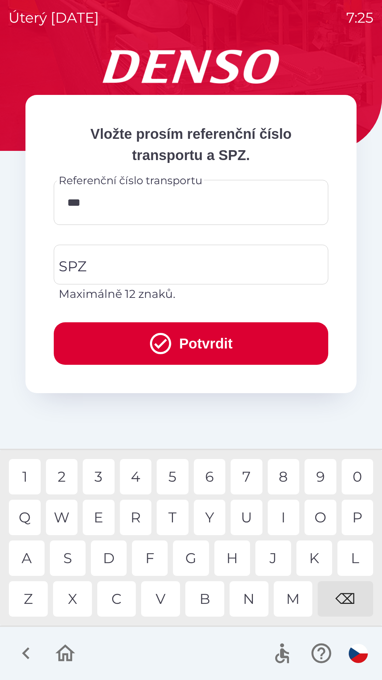
click at [173, 478] on div "5" at bounding box center [173, 476] width 32 height 35
click at [24, 483] on div "1" at bounding box center [25, 476] width 32 height 35
click at [242, 480] on div "7" at bounding box center [247, 476] width 32 height 35
click at [288, 474] on div "8" at bounding box center [284, 476] width 32 height 35
type input "********"
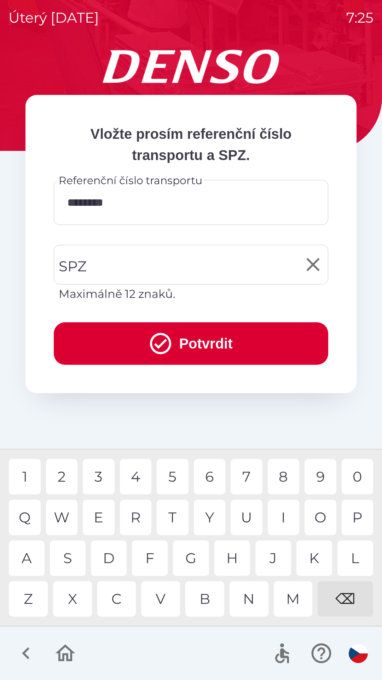
click at [94, 270] on input "SPZ" at bounding box center [186, 264] width 258 height 33
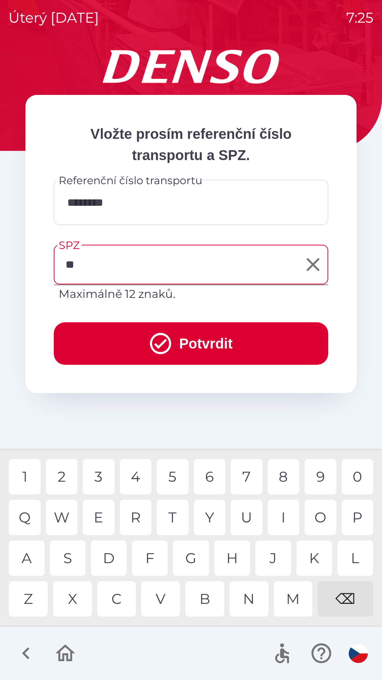
click at [116, 600] on div "C" at bounding box center [116, 598] width 39 height 35
click at [99, 470] on div "3" at bounding box center [99, 476] width 32 height 35
click at [138, 475] on div "4" at bounding box center [136, 476] width 32 height 35
click at [61, 473] on div "2" at bounding box center [62, 476] width 32 height 35
click at [363, 476] on div "0" at bounding box center [358, 476] width 32 height 35
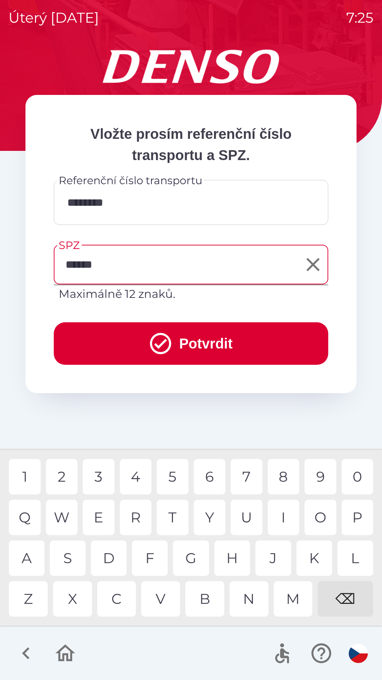
type input "*******"
click at [112, 348] on button "Potvrdit" at bounding box center [191, 343] width 275 height 42
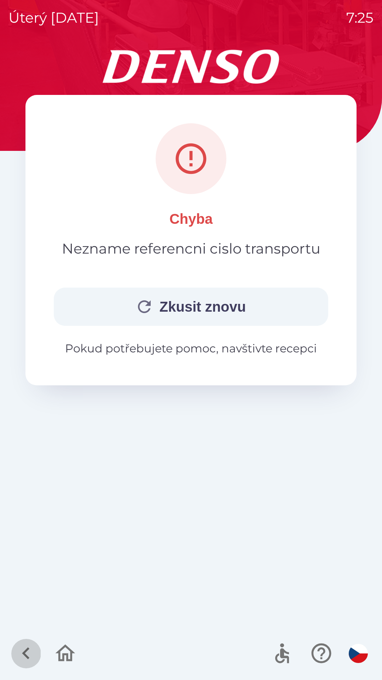
click at [28, 655] on icon "button" at bounding box center [26, 653] width 24 height 24
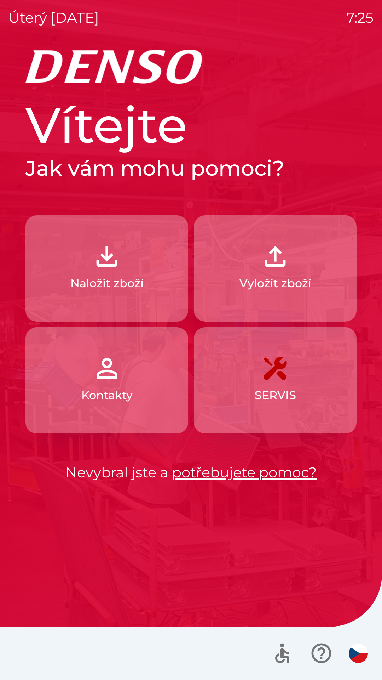
click at [102, 267] on img "button" at bounding box center [106, 256] width 31 height 31
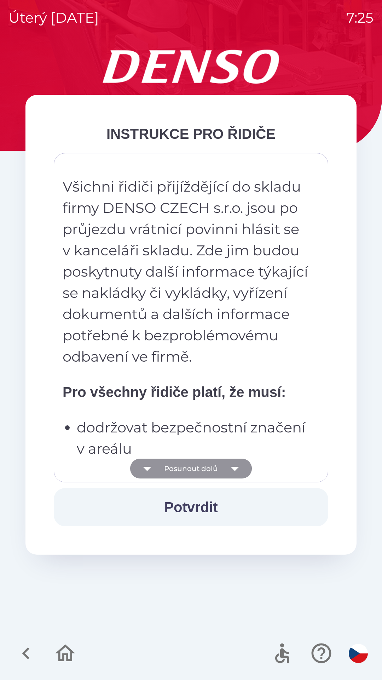
click at [154, 471] on icon "button" at bounding box center [147, 468] width 20 height 20
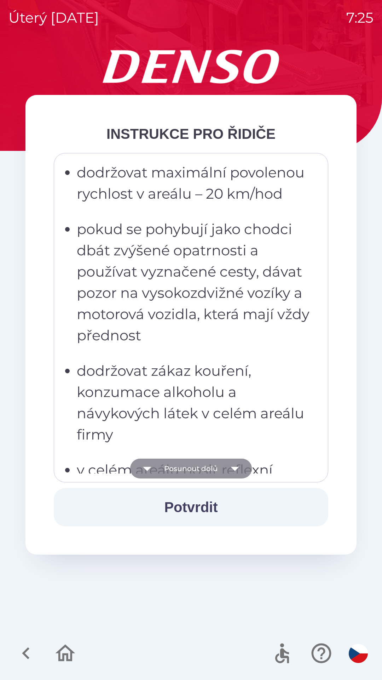
click at [158, 472] on button "Posunout dolů" at bounding box center [191, 468] width 122 height 20
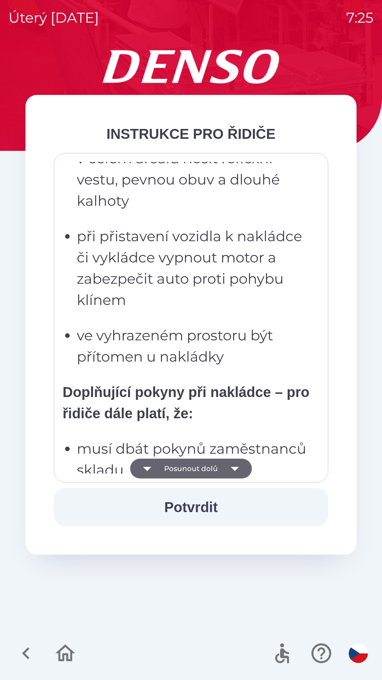
click at [163, 468] on button "Posunout dolů" at bounding box center [191, 468] width 122 height 20
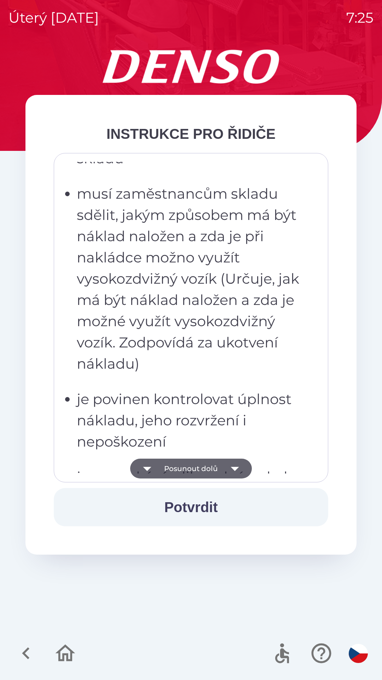
click at [165, 465] on button "Posunout dolů" at bounding box center [191, 468] width 122 height 20
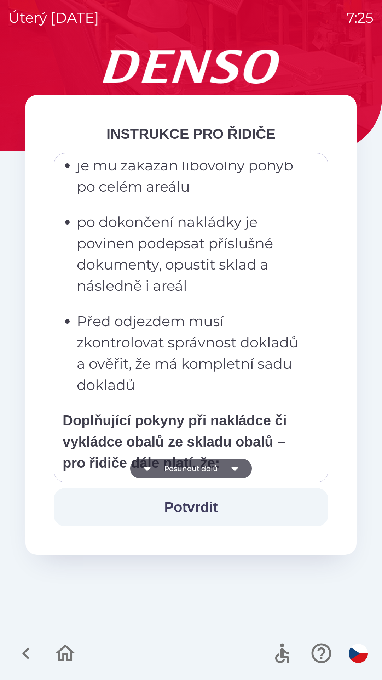
click at [167, 468] on button "Posunout dolů" at bounding box center [191, 468] width 122 height 20
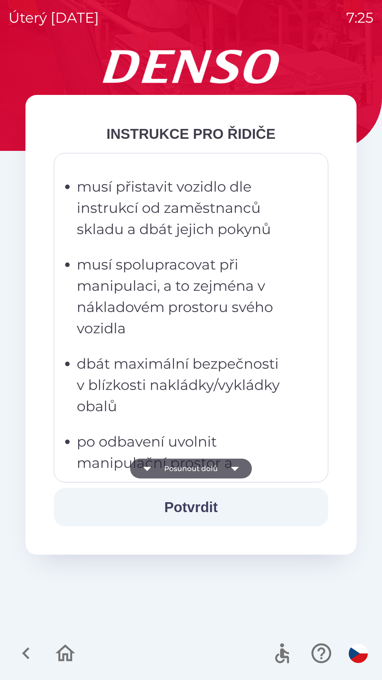
click at [166, 467] on button "Posunout dolů" at bounding box center [191, 468] width 122 height 20
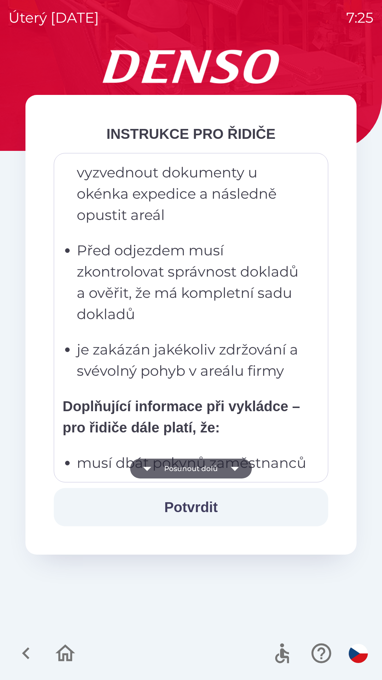
click at [168, 472] on button "Posunout dolů" at bounding box center [191, 468] width 122 height 20
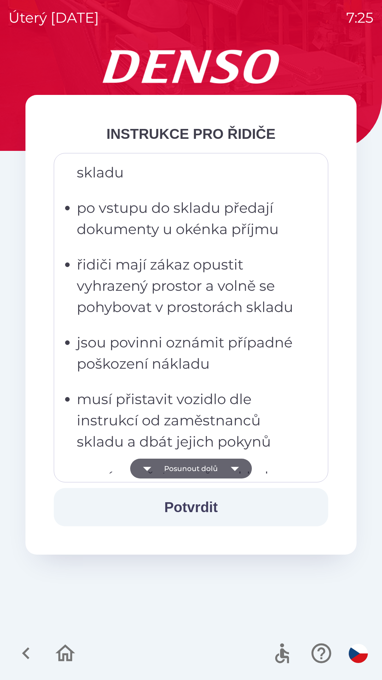
click at [166, 471] on button "Posunout dolů" at bounding box center [191, 468] width 122 height 20
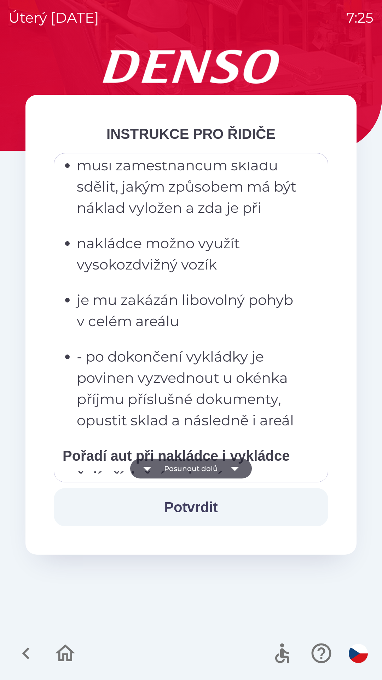
click at [172, 466] on button "Posunout dolů" at bounding box center [191, 468] width 122 height 20
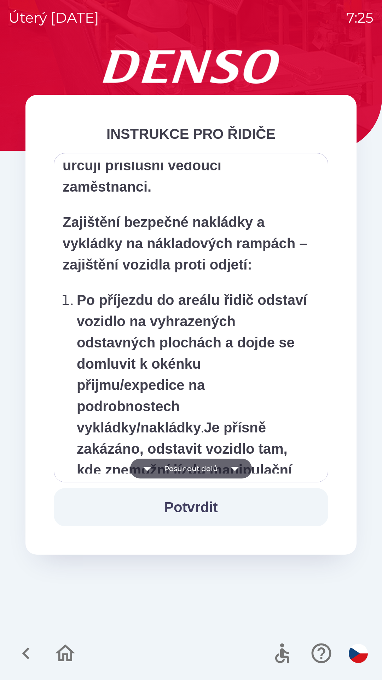
click at [171, 463] on button "Posunout dolů" at bounding box center [191, 468] width 122 height 20
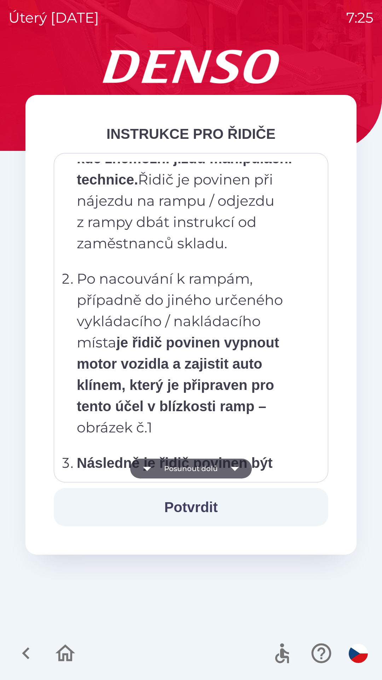
click at [170, 461] on button "Posunout dolů" at bounding box center [191, 468] width 122 height 20
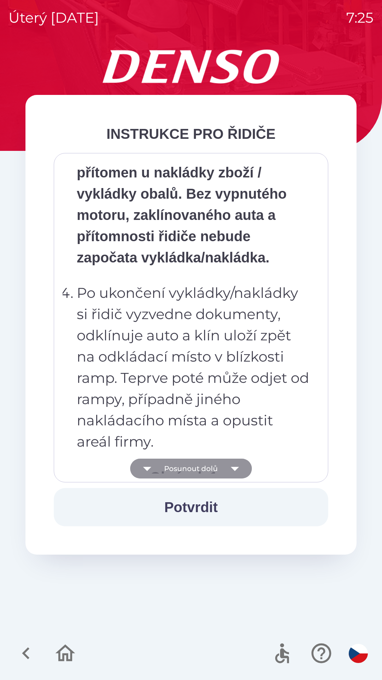
click at [172, 461] on button "Posunout dolů" at bounding box center [191, 468] width 122 height 20
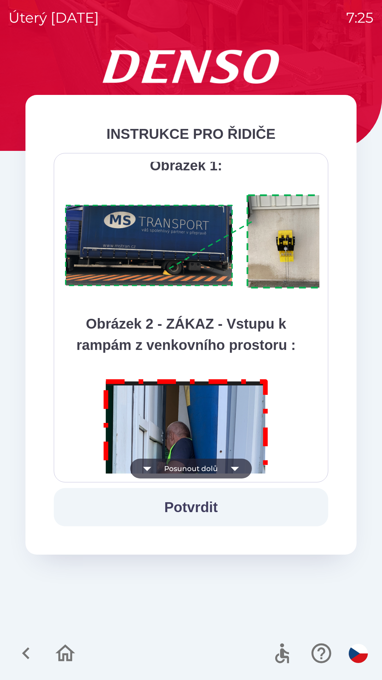
click at [171, 467] on button "Posunout dolů" at bounding box center [191, 468] width 122 height 20
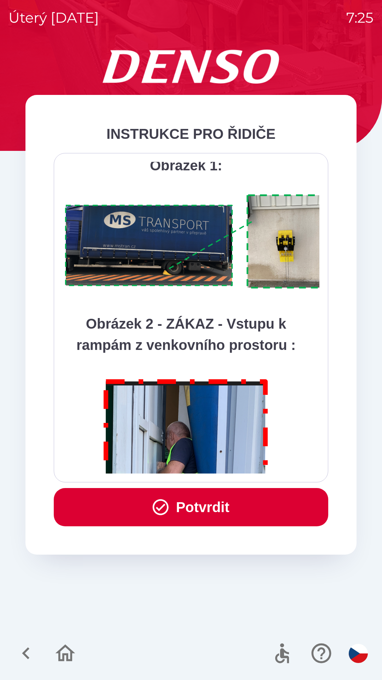
scroll to position [3978, 0]
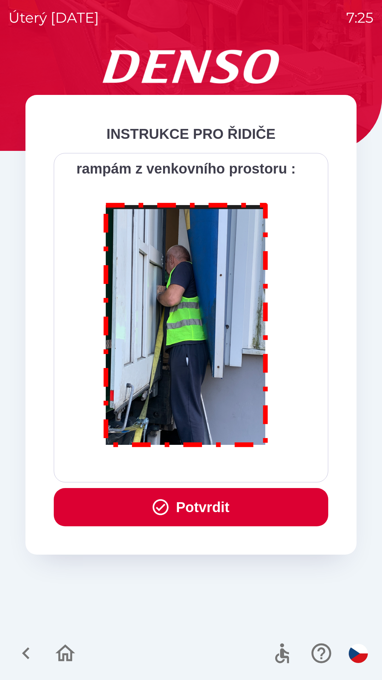
click at [183, 503] on button "Potvrdit" at bounding box center [191, 507] width 275 height 38
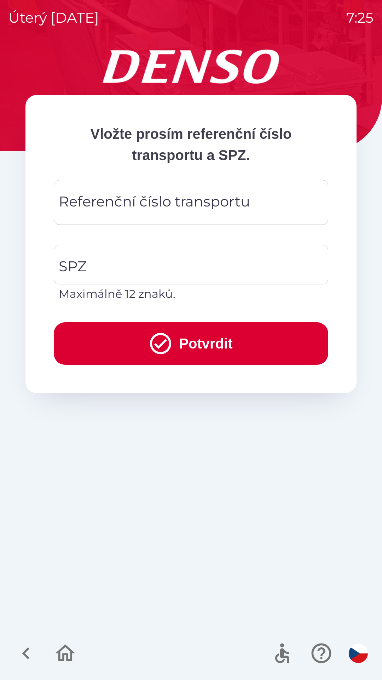
click at [101, 198] on div "Referenční číslo transportu Referenční číslo transportu" at bounding box center [191, 202] width 275 height 45
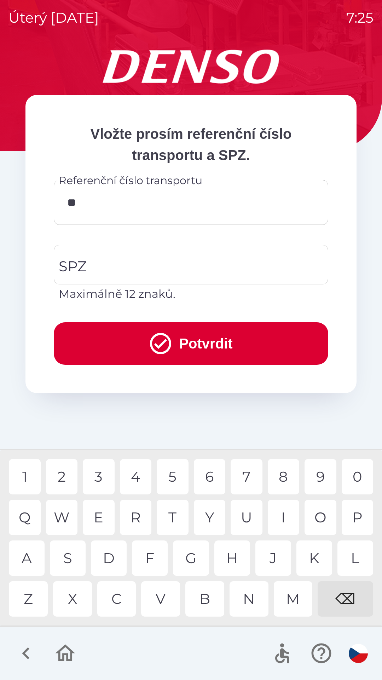
click at [136, 476] on div "4" at bounding box center [136, 476] width 32 height 35
click at [173, 474] on div "5" at bounding box center [173, 476] width 32 height 35
click at [23, 480] on div "1" at bounding box center [25, 476] width 32 height 35
type input "******"
click at [93, 260] on input "SPZ" at bounding box center [186, 264] width 258 height 33
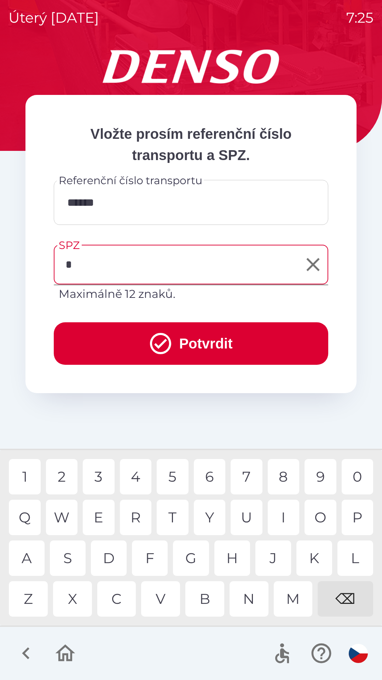
click at [244, 472] on div "7" at bounding box center [247, 476] width 32 height 35
click at [119, 594] on div "C" at bounding box center [116, 598] width 39 height 35
click at [133, 475] on div "4" at bounding box center [136, 476] width 32 height 35
type input "*******"
click at [279, 472] on div "8" at bounding box center [284, 476] width 32 height 35
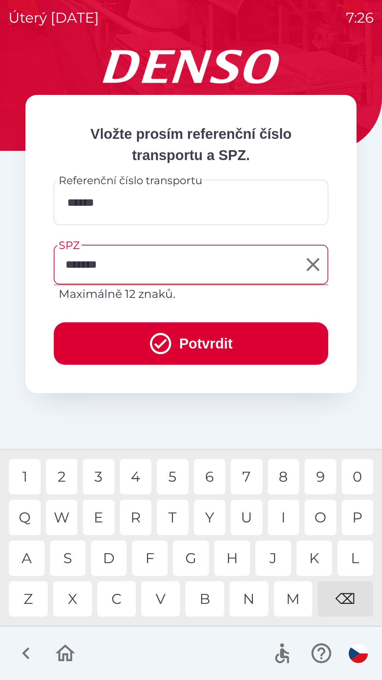
click at [144, 346] on button "Potvrdit" at bounding box center [191, 343] width 275 height 42
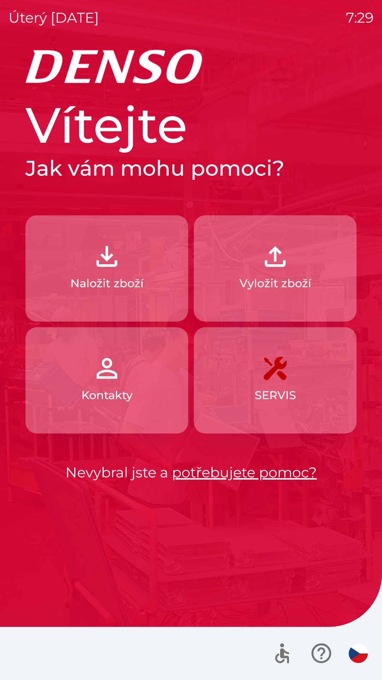
click at [275, 282] on p "Vyložit zboží" at bounding box center [276, 283] width 72 height 17
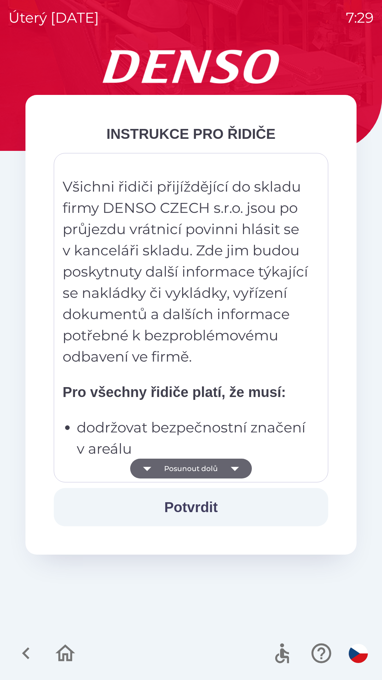
click at [236, 467] on icon "button" at bounding box center [235, 468] width 20 height 20
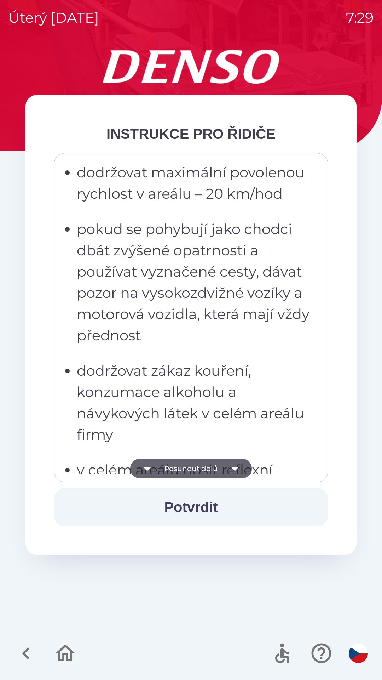
click at [229, 467] on icon "button" at bounding box center [235, 468] width 20 height 20
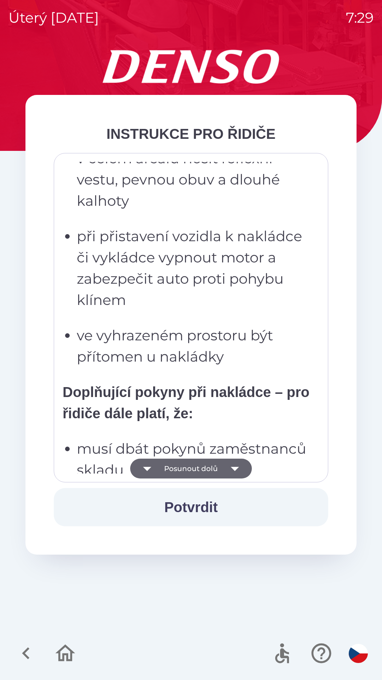
click at [235, 467] on icon "button" at bounding box center [235, 469] width 8 height 4
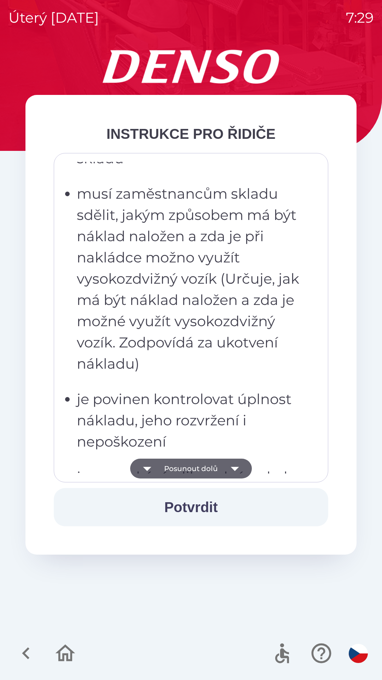
click at [239, 463] on icon "button" at bounding box center [235, 468] width 20 height 20
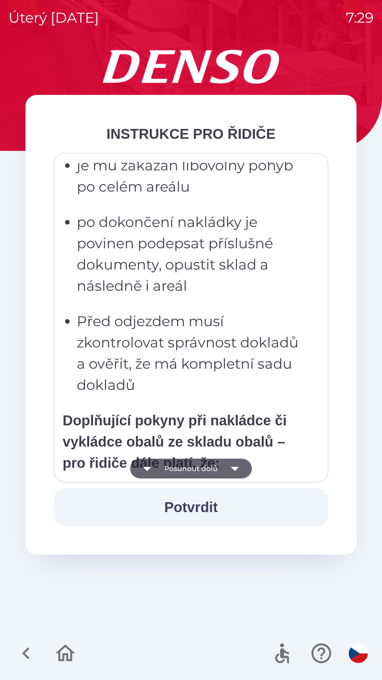
click at [241, 462] on icon "button" at bounding box center [235, 468] width 20 height 20
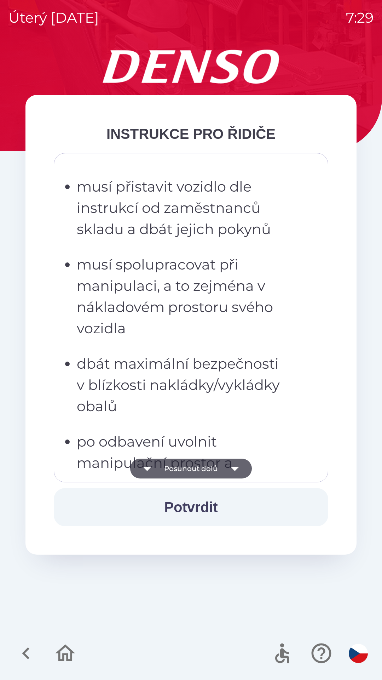
click at [242, 468] on icon "button" at bounding box center [235, 468] width 20 height 20
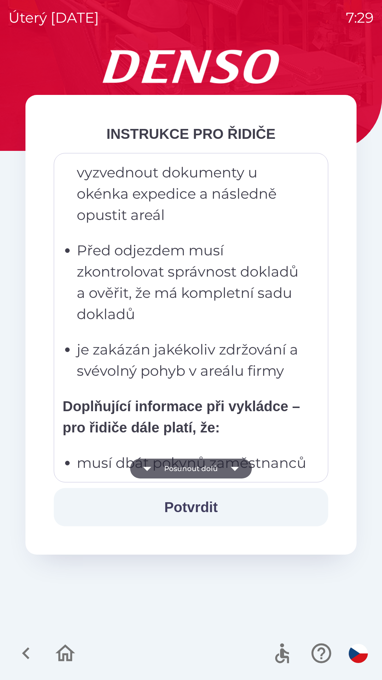
click at [238, 468] on icon "button" at bounding box center [235, 468] width 20 height 20
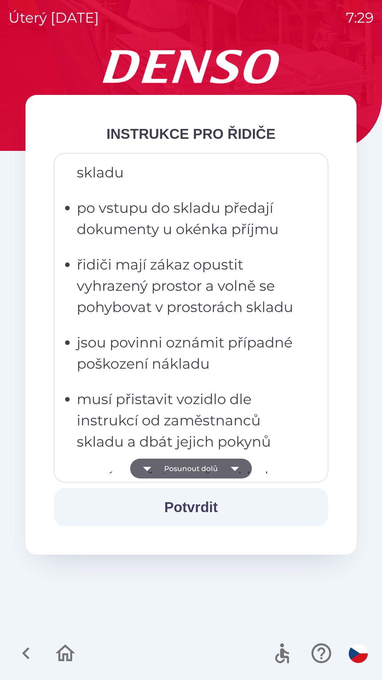
click at [235, 467] on icon "button" at bounding box center [235, 469] width 8 height 4
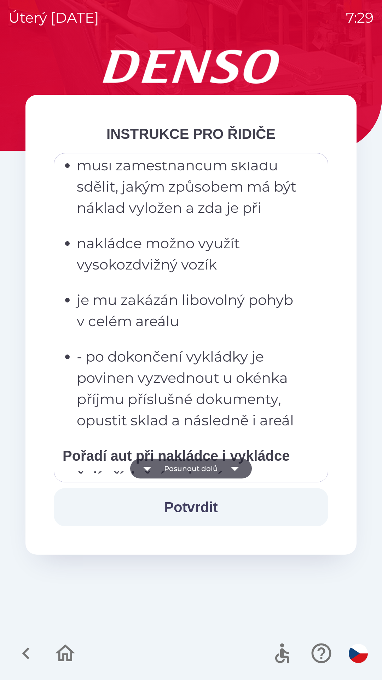
click at [205, 504] on button "Potvrdit" at bounding box center [191, 507] width 275 height 38
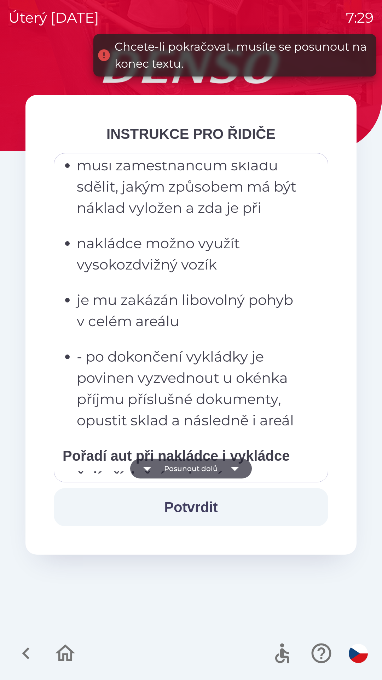
click at [237, 467] on icon "button" at bounding box center [235, 469] width 8 height 4
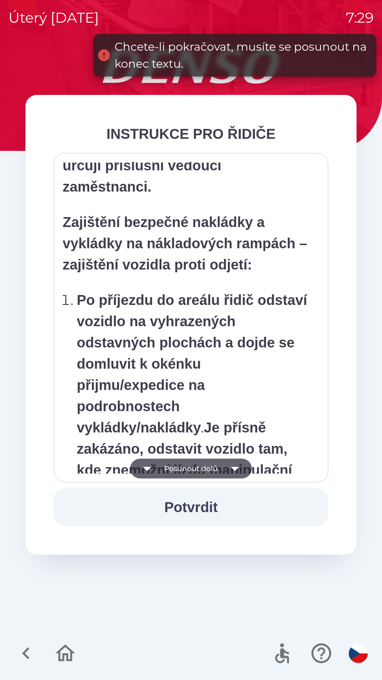
click at [240, 468] on icon "button" at bounding box center [235, 468] width 20 height 20
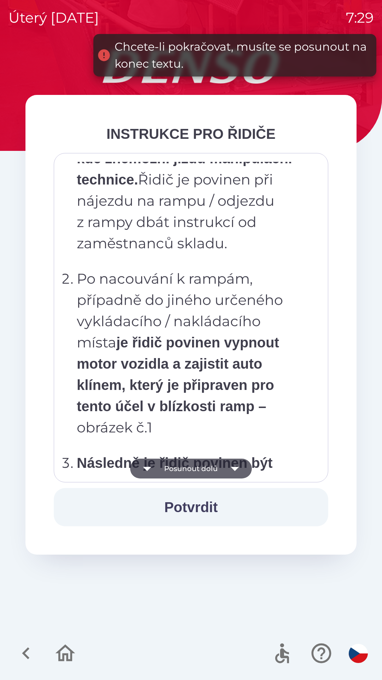
click at [235, 468] on icon "button" at bounding box center [235, 469] width 8 height 4
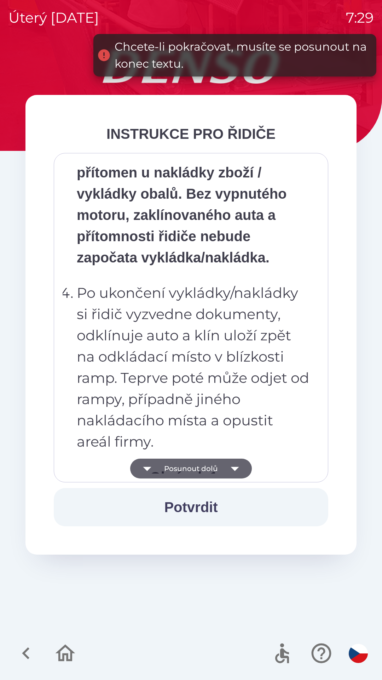
click at [243, 467] on icon "button" at bounding box center [235, 468] width 20 height 20
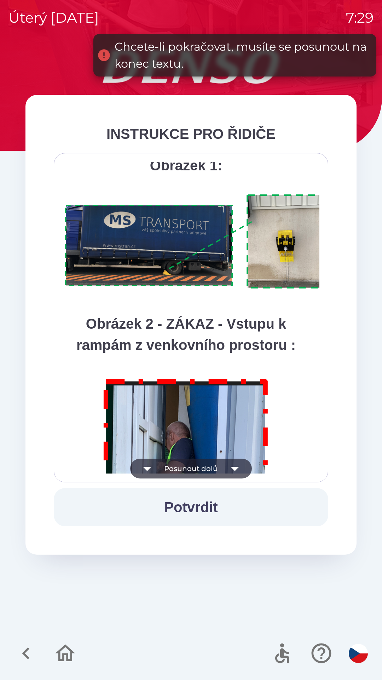
click at [234, 467] on icon "button" at bounding box center [235, 469] width 8 height 4
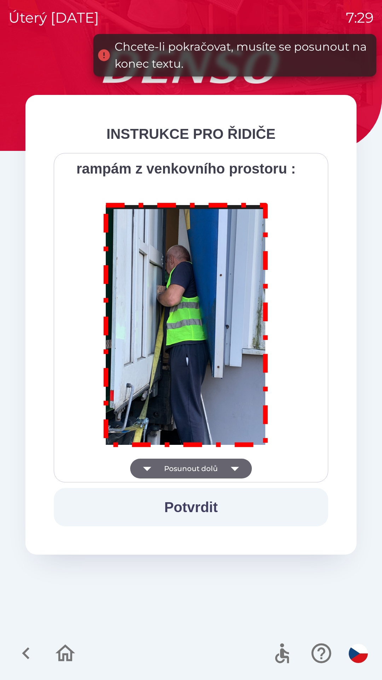
click at [234, 472] on div "Všichni řidiči přijíždějící do skladu firmy DENSO CZECH s.r.o. jsou po průjezdu…" at bounding box center [191, 318] width 257 height 312
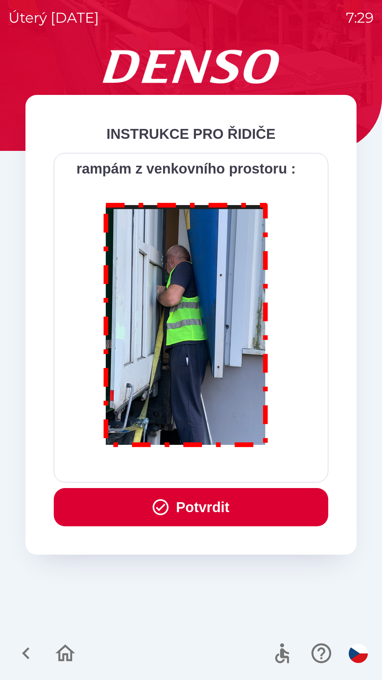
click at [202, 504] on button "Potvrdit" at bounding box center [191, 507] width 275 height 38
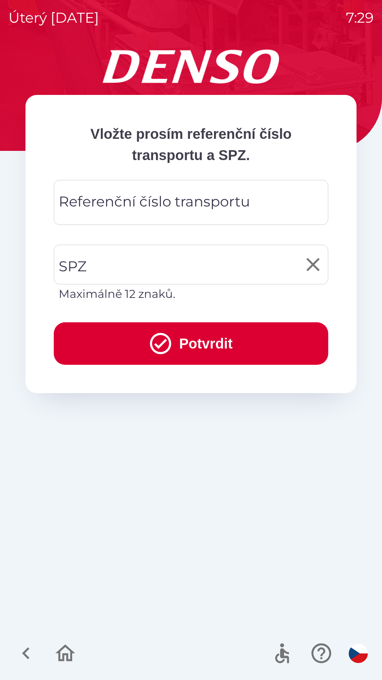
click at [106, 264] on input "SPZ" at bounding box center [186, 264] width 258 height 33
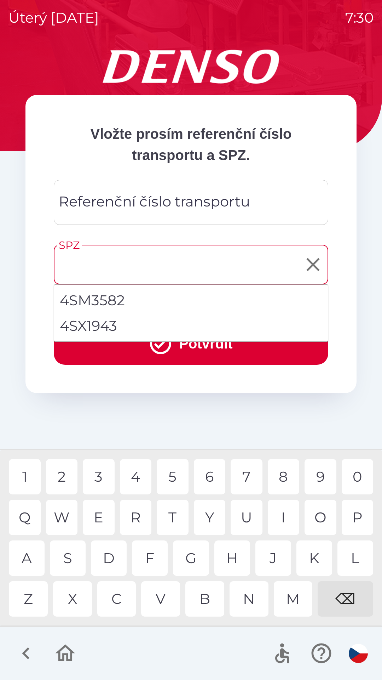
click at [84, 325] on li "4SX1943" at bounding box center [191, 325] width 274 height 25
type input "*******"
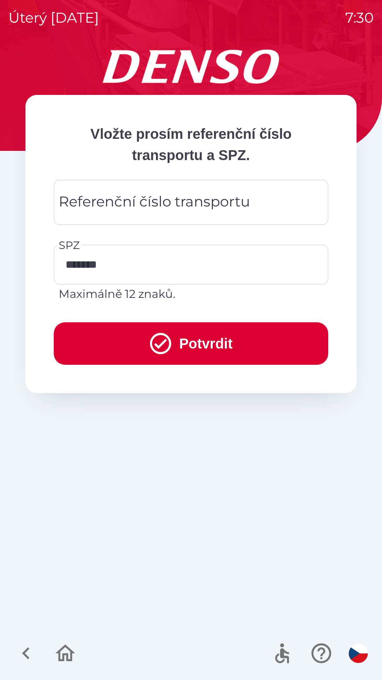
click at [103, 205] on div "Referenční číslo transportu Referenční číslo transportu" at bounding box center [191, 202] width 275 height 45
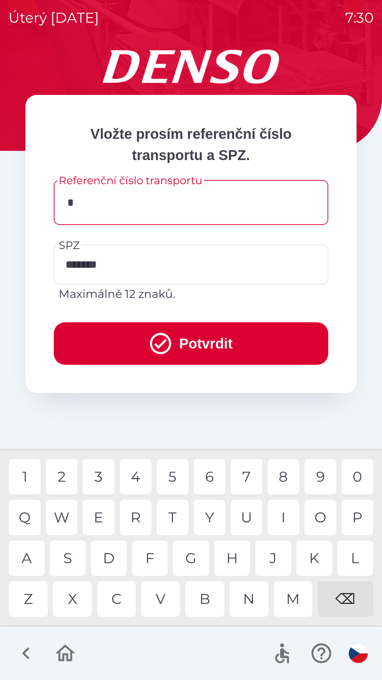
click at [310, 556] on div "K" at bounding box center [315, 557] width 36 height 35
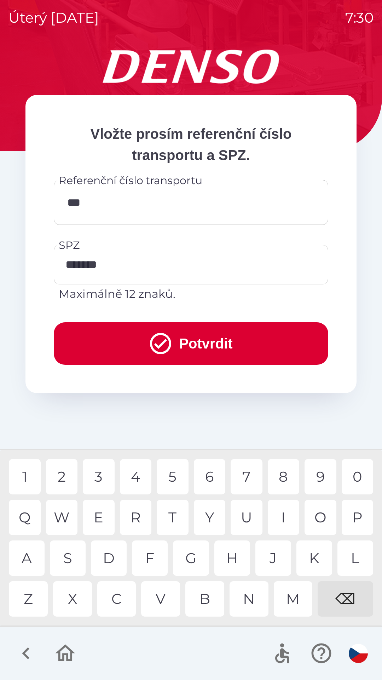
click at [122, 595] on div "C" at bounding box center [116, 598] width 39 height 35
click at [173, 471] on div "5" at bounding box center [173, 476] width 32 height 35
click at [244, 476] on div "7" at bounding box center [247, 476] width 32 height 35
click at [140, 473] on div "4" at bounding box center [136, 476] width 32 height 35
type input "**********"
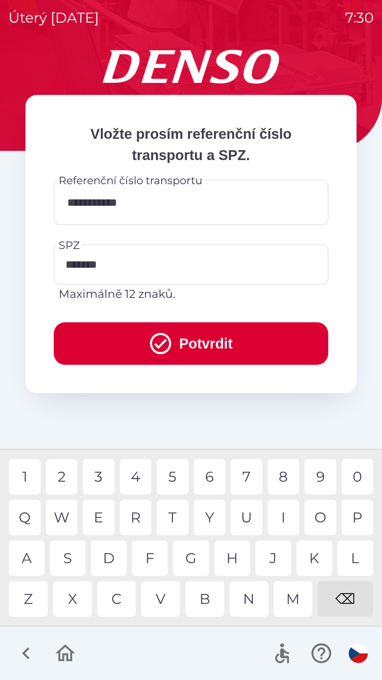
click at [351, 467] on div "0" at bounding box center [358, 476] width 32 height 35
click at [201, 336] on button "Potvrdit" at bounding box center [191, 343] width 275 height 42
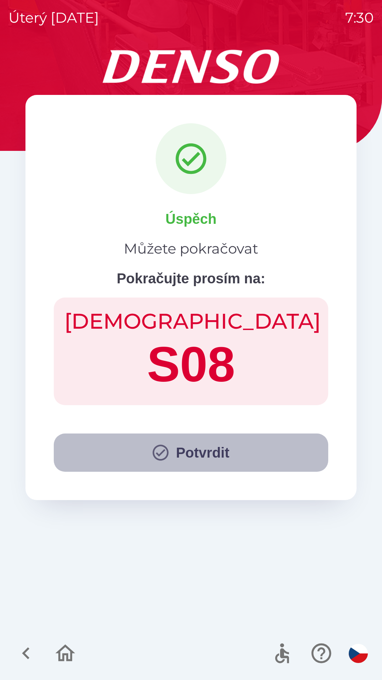
click at [188, 451] on button "Potvrdit" at bounding box center [191, 452] width 275 height 38
